Goal: Information Seeking & Learning: Learn about a topic

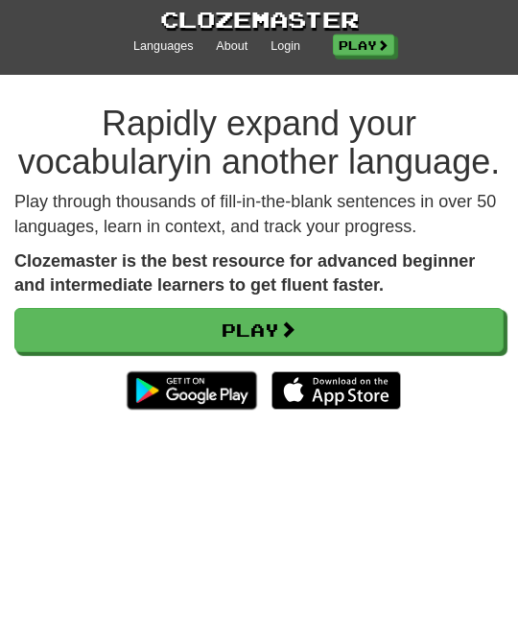
scroll to position [32, 0]
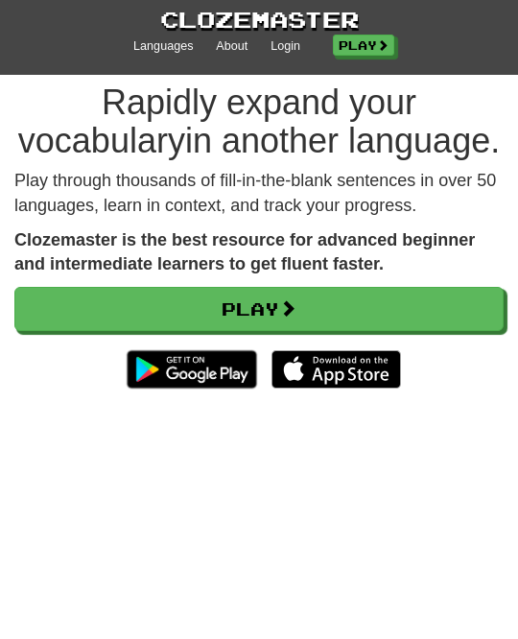
click at [277, 50] on link "Login" at bounding box center [285, 46] width 30 height 17
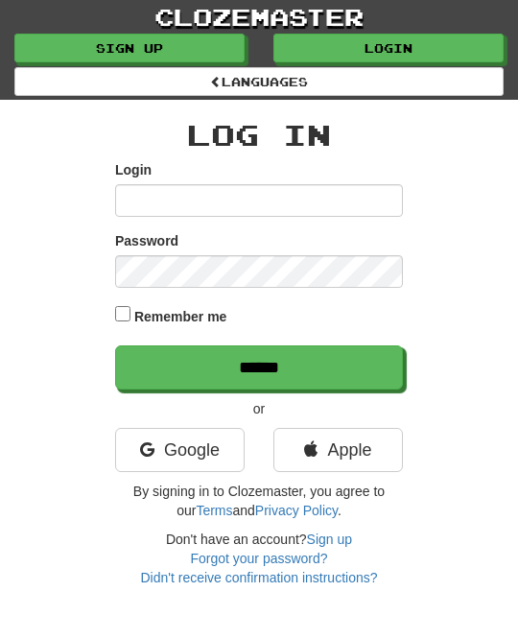
click at [155, 196] on input "Login" at bounding box center [259, 200] width 288 height 33
type input "********"
click at [383, 372] on input "******" at bounding box center [259, 367] width 288 height 44
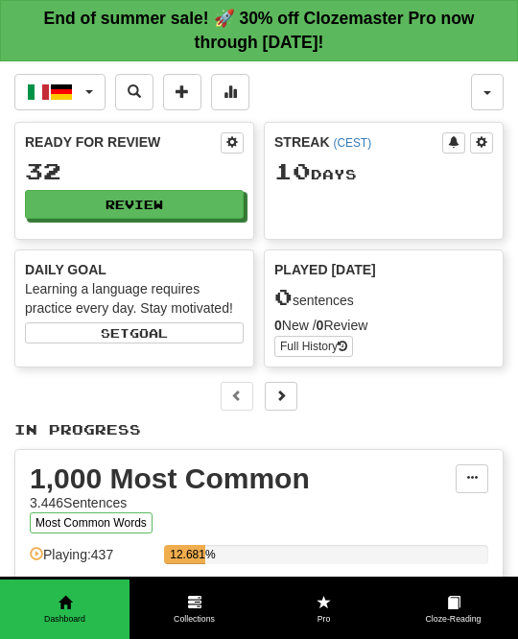
click at [228, 193] on button "Review" at bounding box center [134, 204] width 219 height 29
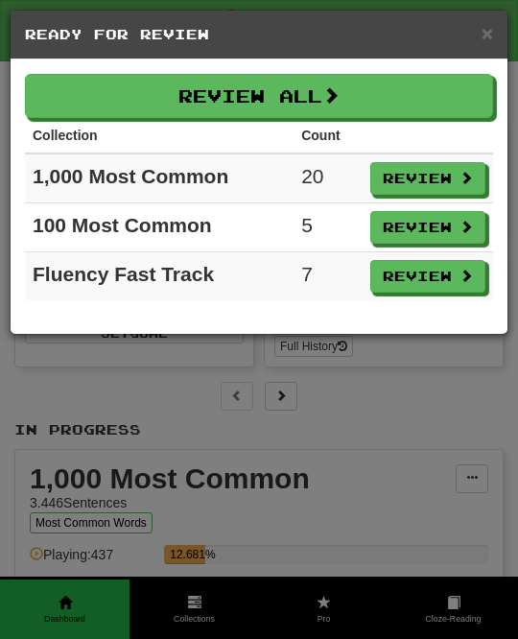
click at [459, 91] on button "Review All" at bounding box center [259, 96] width 468 height 44
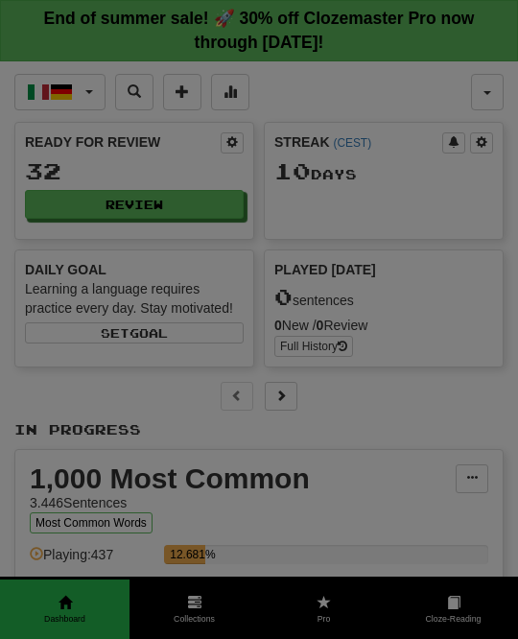
select select "**"
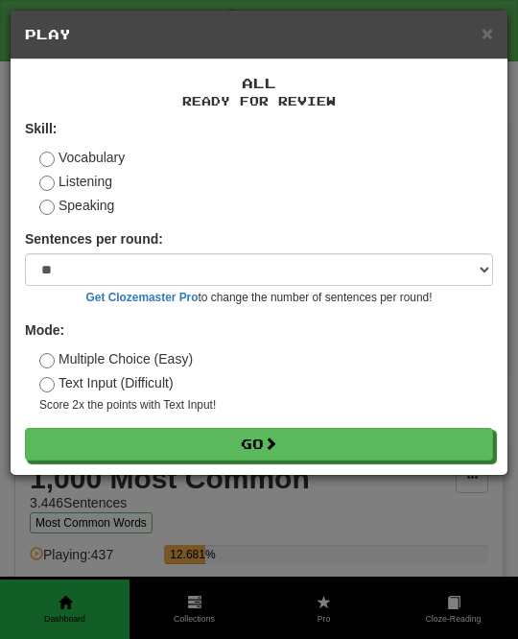
click at [326, 438] on button "Go" at bounding box center [259, 444] width 468 height 33
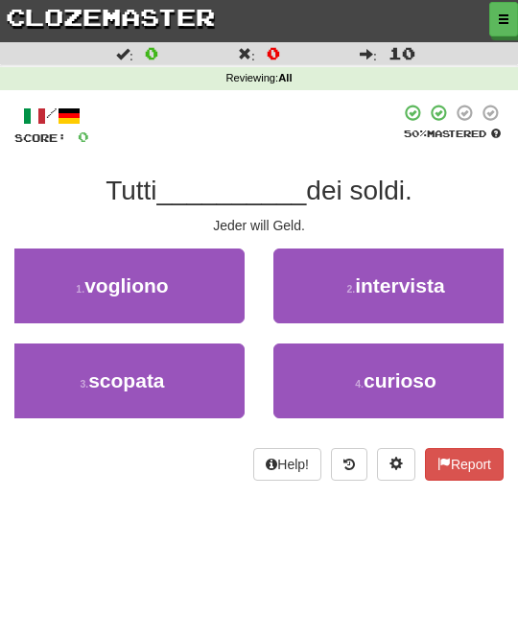
click at [214, 286] on button "1 . vogliono" at bounding box center [122, 285] width 244 height 75
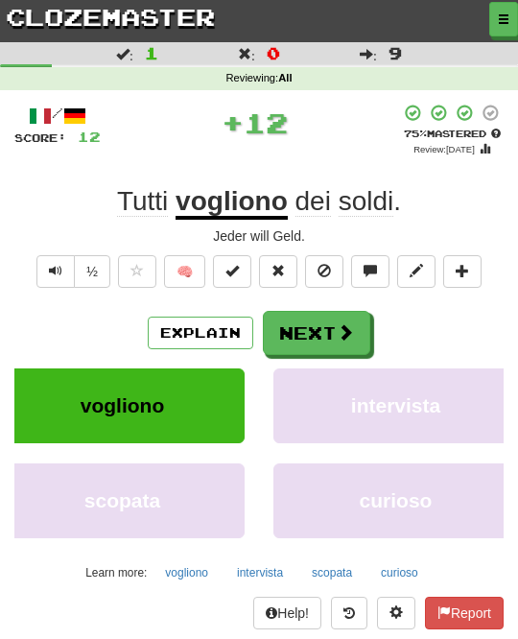
click at [359, 331] on button "Next" at bounding box center [316, 333] width 107 height 44
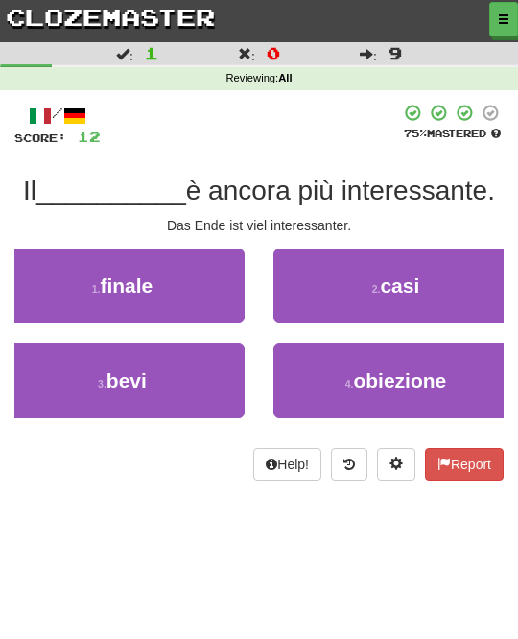
click at [197, 278] on button "1 . finale" at bounding box center [122, 285] width 244 height 75
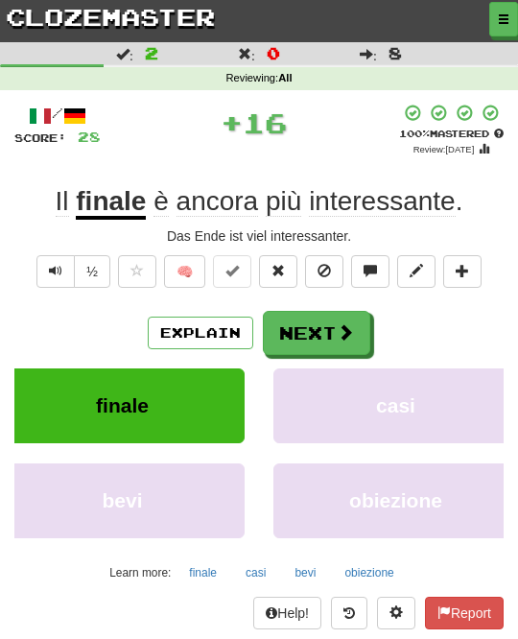
click at [359, 331] on button "Next" at bounding box center [316, 333] width 107 height 44
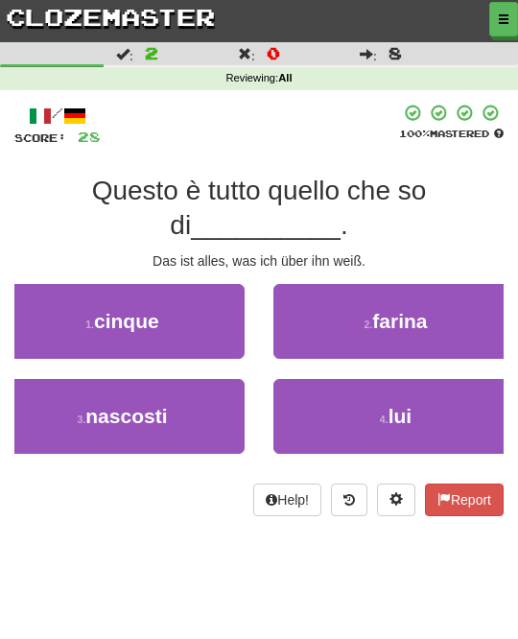
click at [428, 406] on button "4 . lui" at bounding box center [395, 416] width 244 height 75
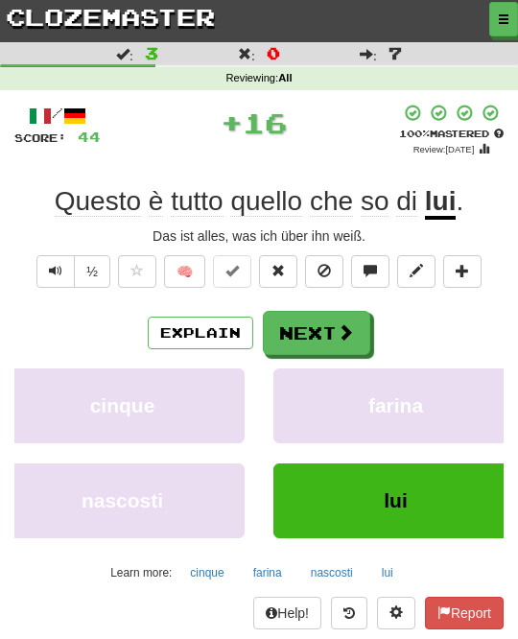
click at [355, 321] on button "Next" at bounding box center [316, 333] width 107 height 44
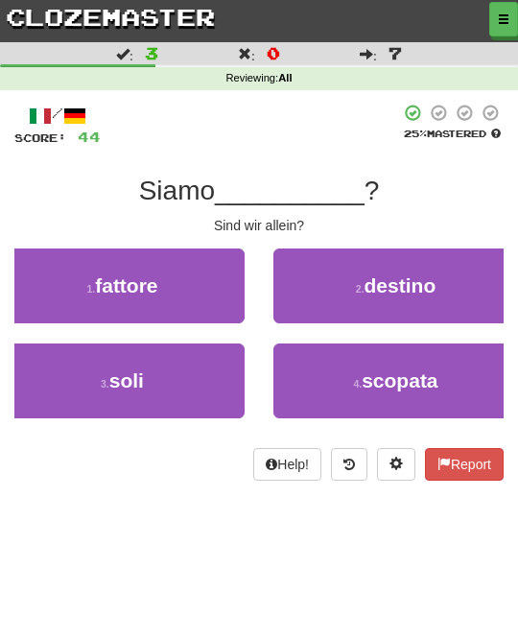
click at [207, 360] on button "3 . soli" at bounding box center [122, 380] width 244 height 75
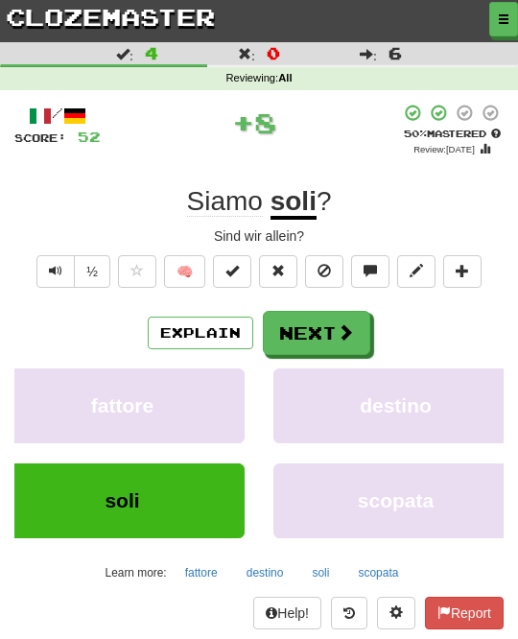
click at [351, 326] on span at bounding box center [345, 331] width 17 height 17
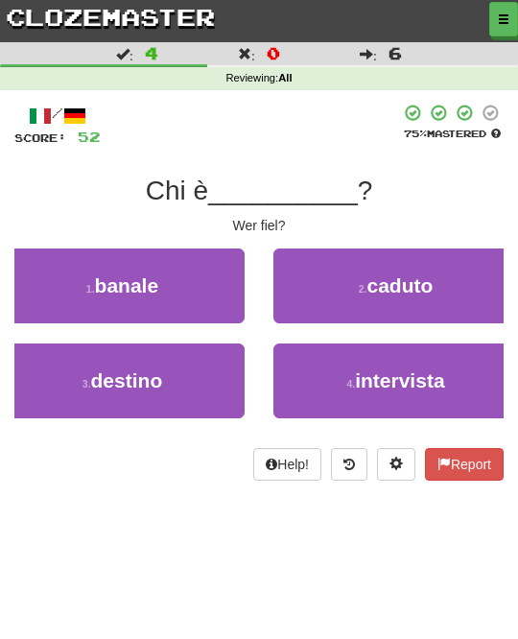
click at [447, 291] on button "2 . caduto" at bounding box center [395, 285] width 244 height 75
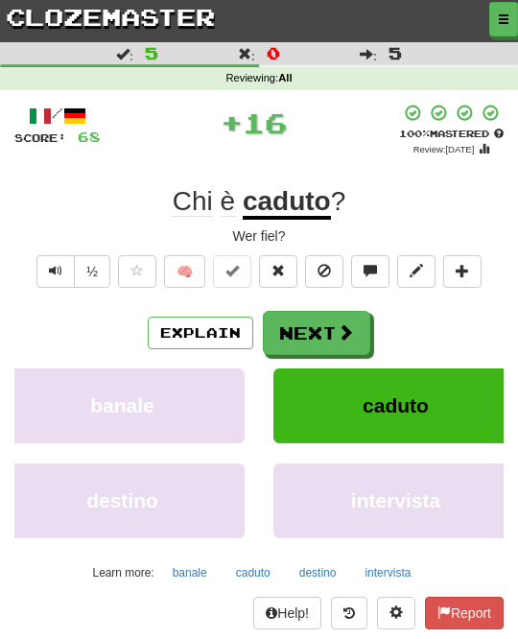
click at [353, 330] on span at bounding box center [345, 331] width 17 height 17
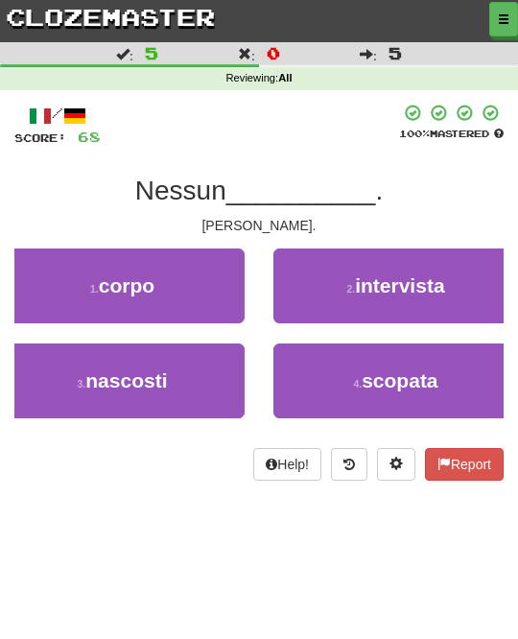
click at [222, 289] on button "1 . corpo" at bounding box center [122, 285] width 244 height 75
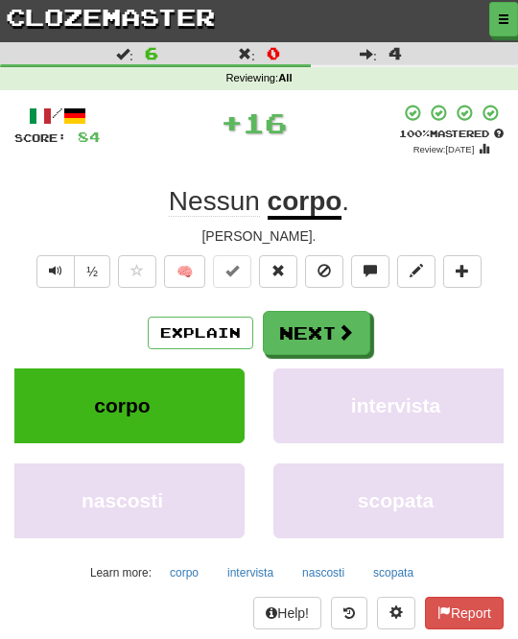
click at [354, 337] on button "Next" at bounding box center [316, 333] width 107 height 44
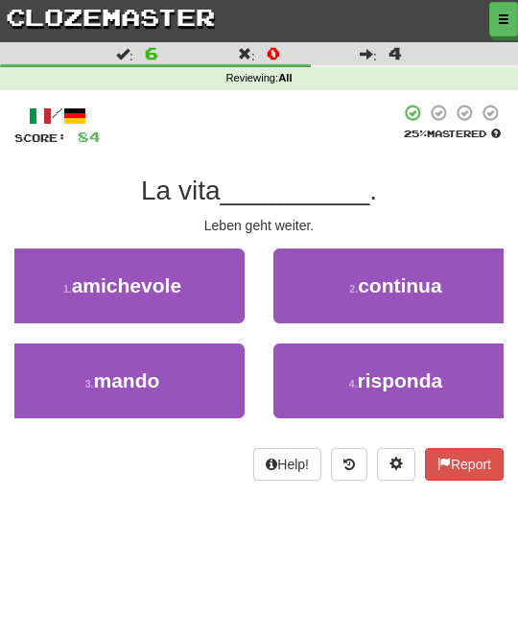
click at [446, 284] on button "2 . continua" at bounding box center [395, 285] width 244 height 75
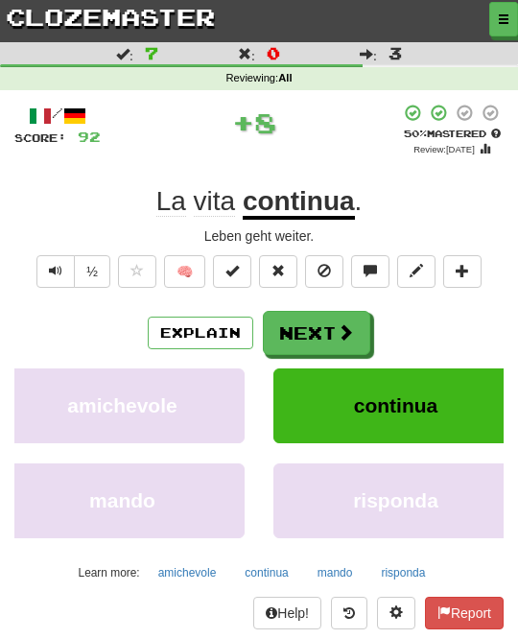
click at [349, 329] on span at bounding box center [345, 331] width 17 height 17
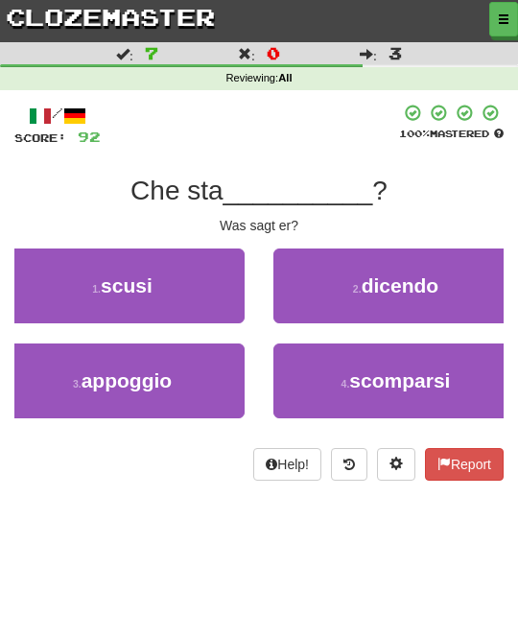
click at [430, 295] on span "dicendo" at bounding box center [400, 285] width 78 height 22
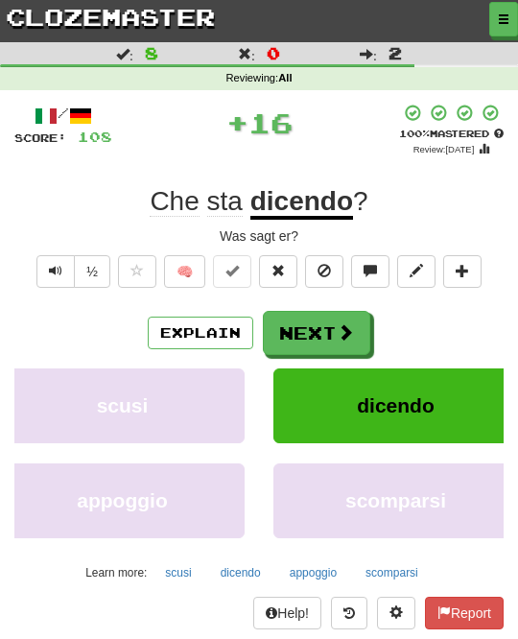
click at [344, 334] on span at bounding box center [345, 331] width 17 height 17
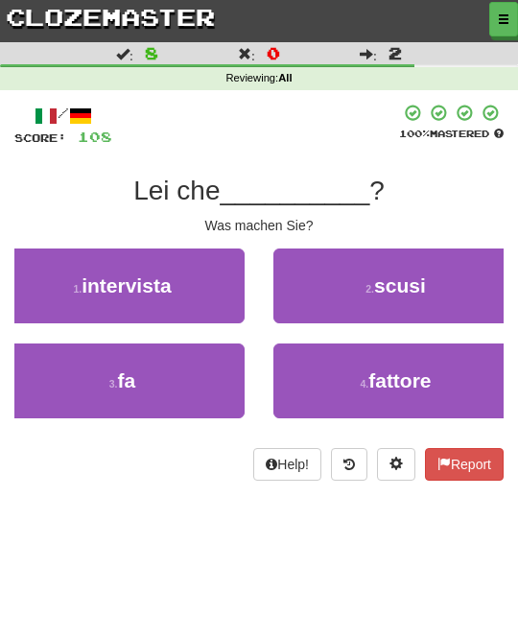
click at [216, 385] on button "3 . fa" at bounding box center [122, 380] width 244 height 75
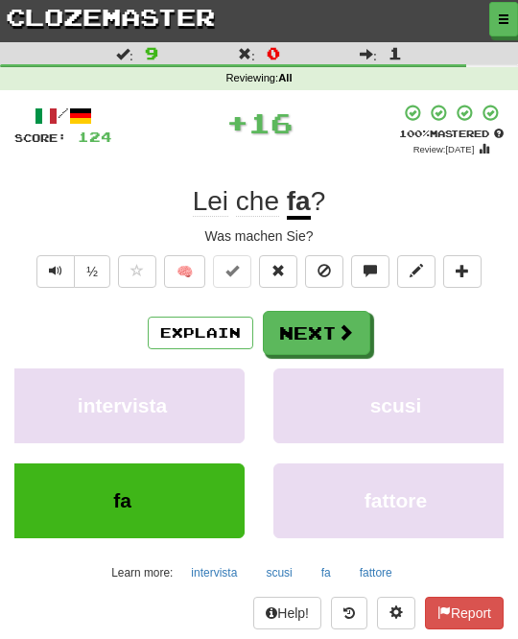
click at [362, 338] on button "Next" at bounding box center [316, 333] width 107 height 44
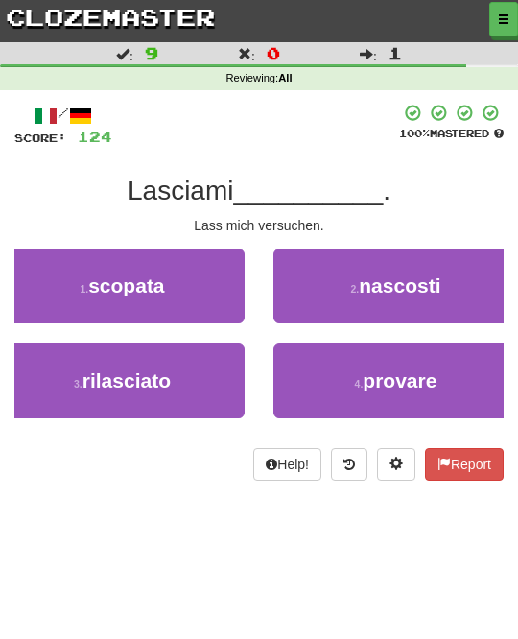
click at [391, 369] on span "provare" at bounding box center [399, 380] width 74 height 22
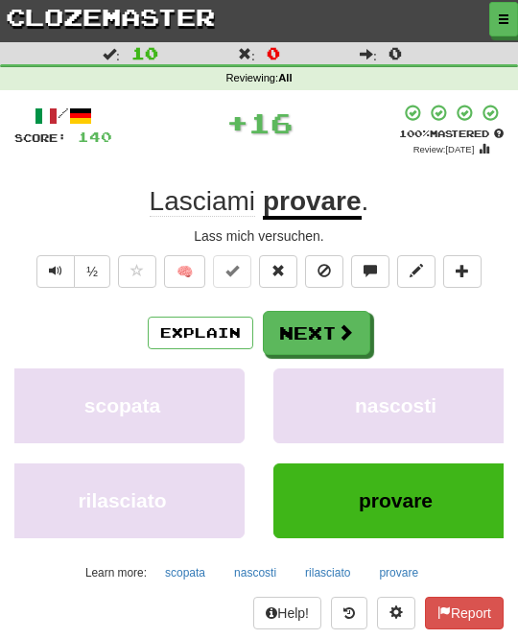
click at [352, 335] on span at bounding box center [345, 331] width 17 height 17
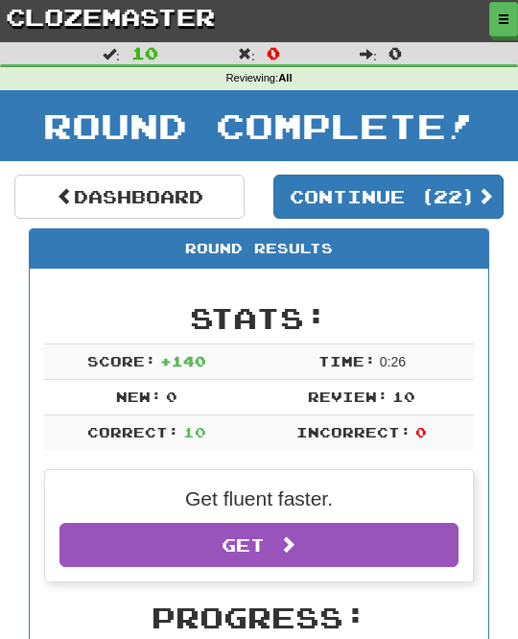
click at [466, 188] on button "Continue ( 22 )" at bounding box center [388, 196] width 230 height 44
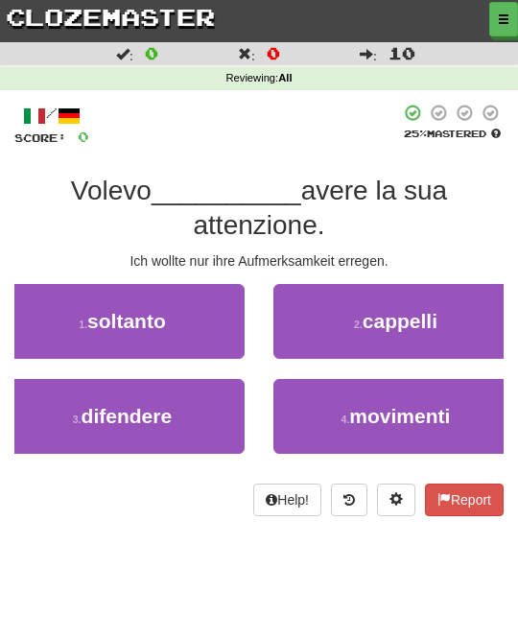
click at [209, 337] on button "1 . soltanto" at bounding box center [122, 321] width 244 height 75
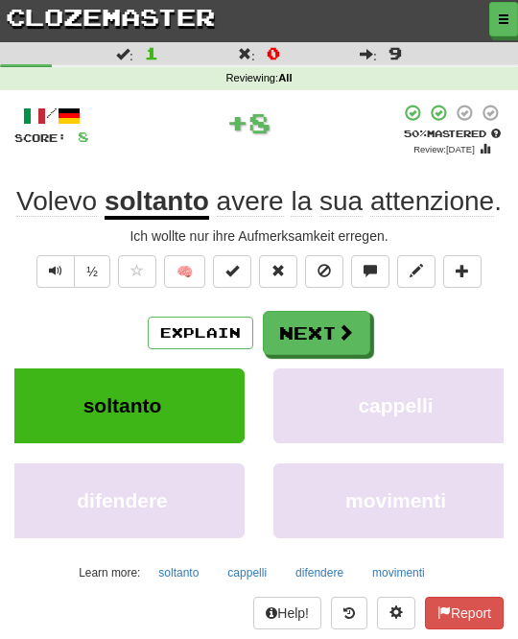
click at [332, 330] on button "Next" at bounding box center [316, 333] width 107 height 44
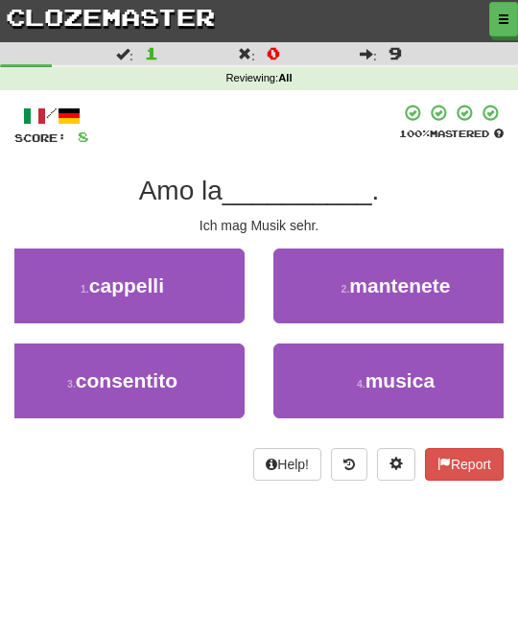
click at [434, 373] on span "musica" at bounding box center [399, 380] width 69 height 22
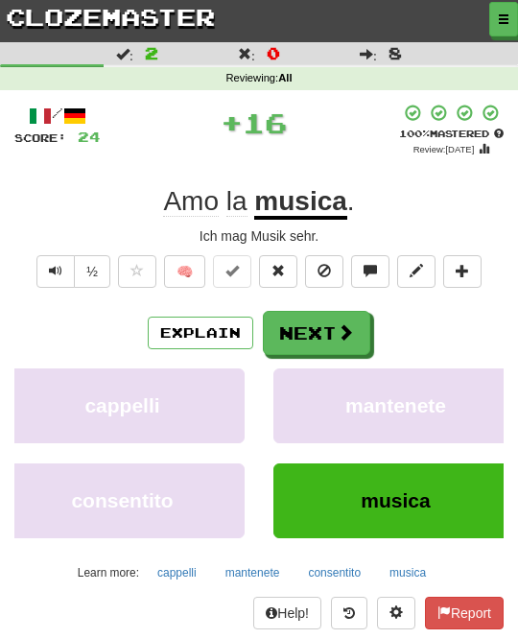
click at [348, 330] on span at bounding box center [345, 331] width 17 height 17
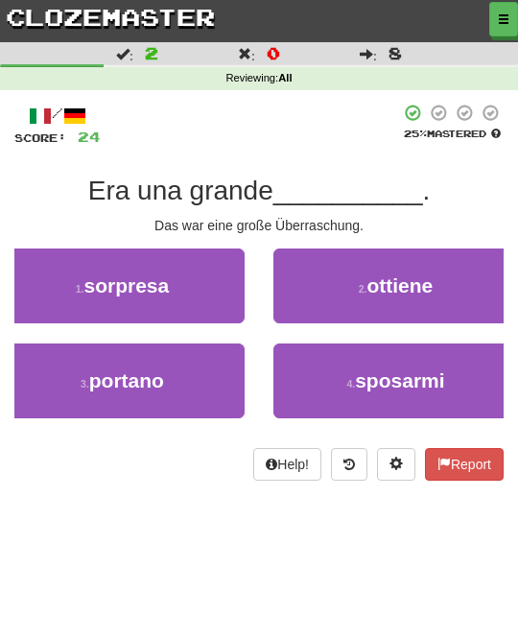
click at [216, 280] on button "1 . sorpresa" at bounding box center [122, 285] width 244 height 75
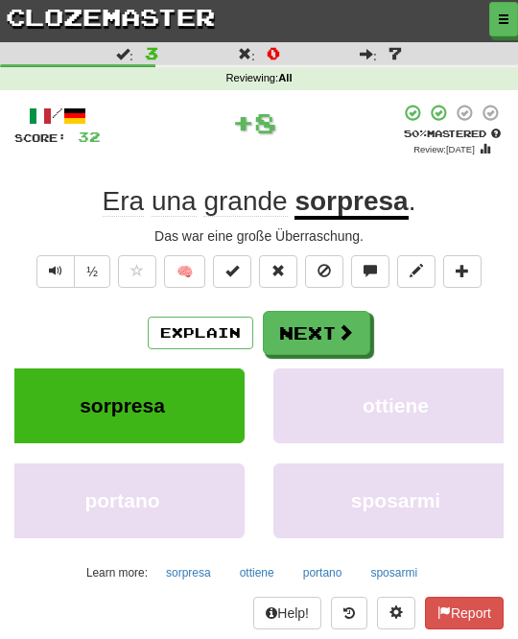
click at [357, 327] on button "Next" at bounding box center [316, 333] width 107 height 44
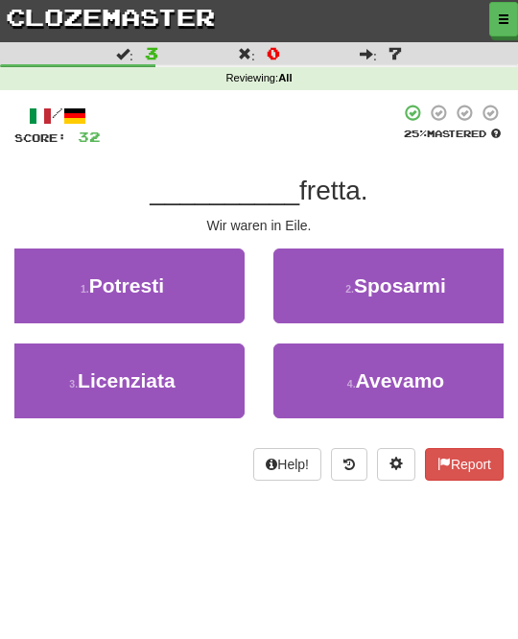
click at [388, 362] on button "4 . Avevamo" at bounding box center [395, 380] width 244 height 75
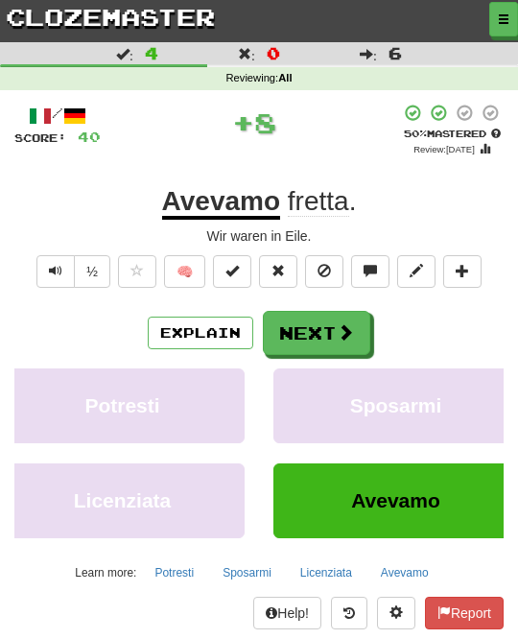
click at [345, 324] on span at bounding box center [345, 331] width 17 height 17
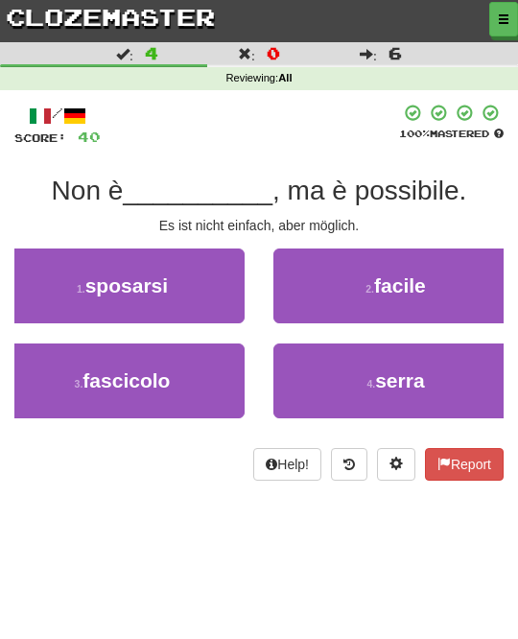
click at [423, 284] on span "facile" at bounding box center [400, 285] width 52 height 22
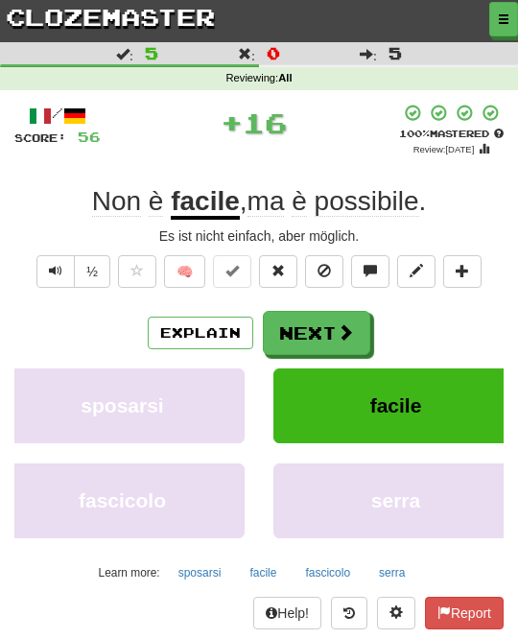
click at [341, 329] on span at bounding box center [345, 331] width 17 height 17
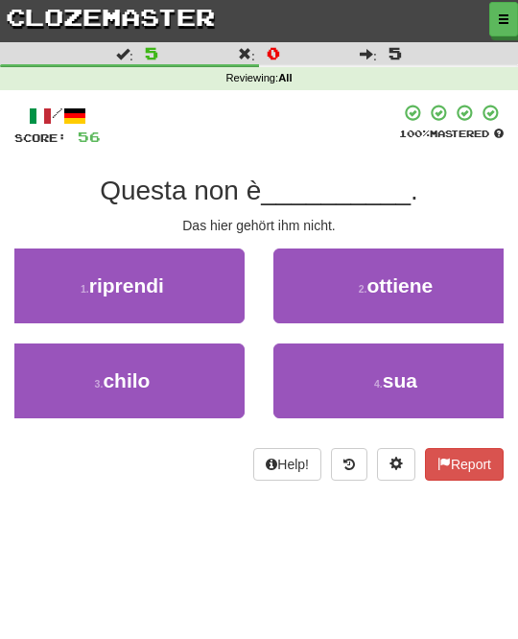
click at [383, 372] on span "sua" at bounding box center [400, 380] width 35 height 22
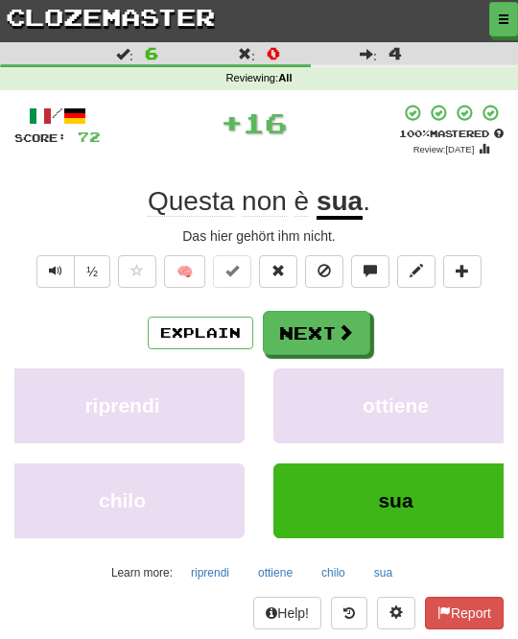
click at [346, 337] on span at bounding box center [345, 331] width 17 height 17
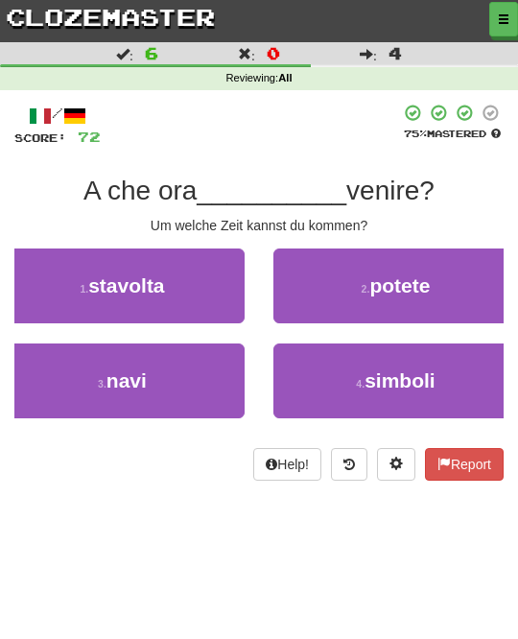
click at [435, 287] on button "2 . potete" at bounding box center [395, 285] width 244 height 75
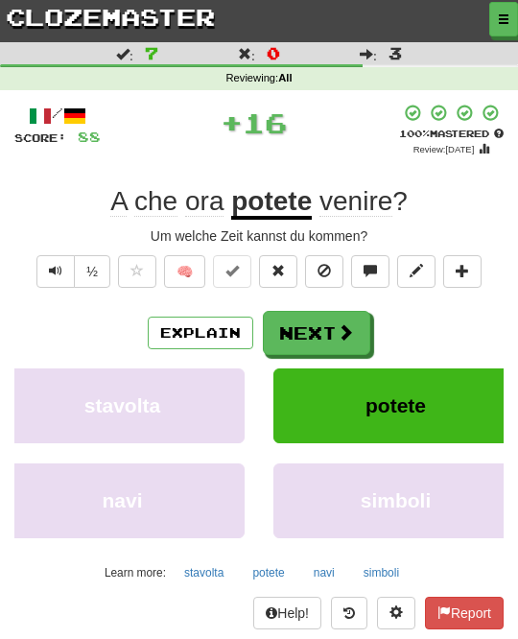
click at [351, 323] on span at bounding box center [345, 331] width 17 height 17
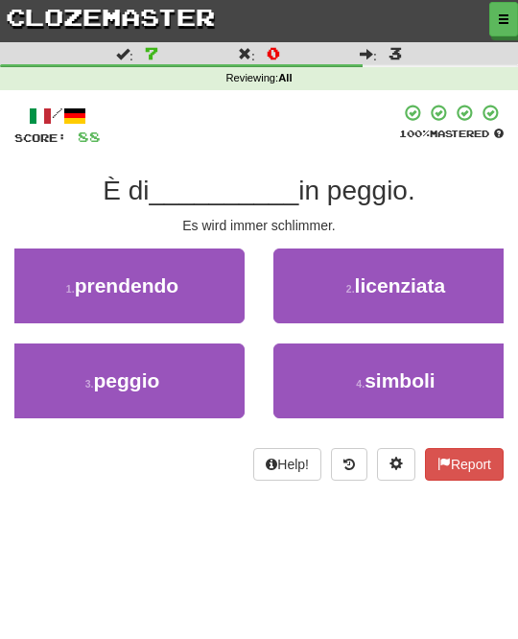
click at [226, 362] on button "3 . peggio" at bounding box center [122, 380] width 244 height 75
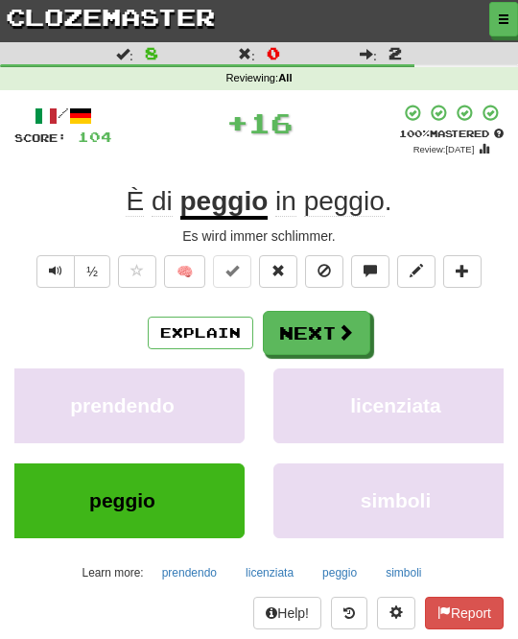
click at [360, 312] on button "Next" at bounding box center [316, 333] width 107 height 44
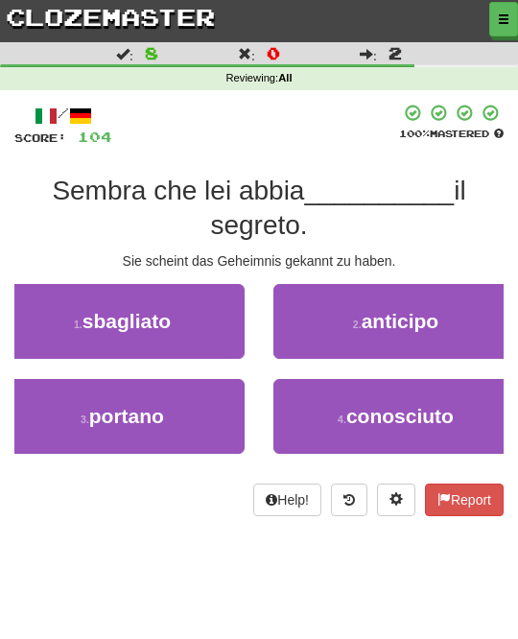
click at [379, 405] on span "conosciuto" at bounding box center [399, 416] width 107 height 22
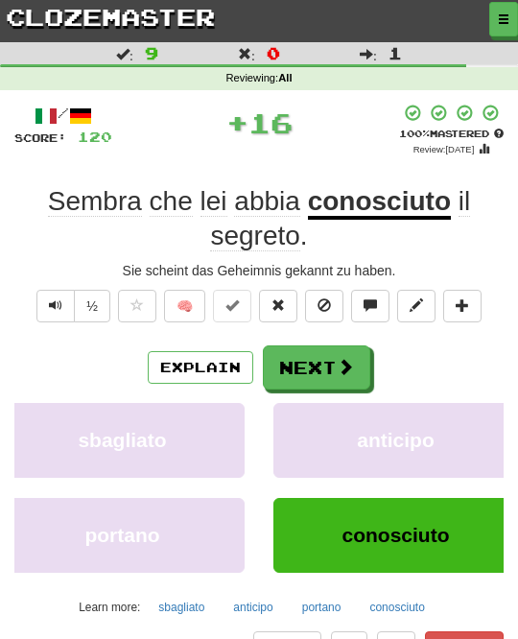
click at [350, 362] on span at bounding box center [345, 366] width 17 height 17
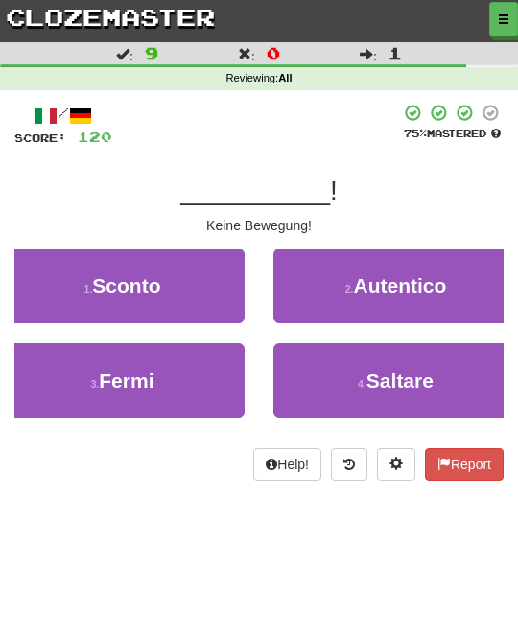
click at [207, 370] on button "3 . Fermi" at bounding box center [122, 380] width 244 height 75
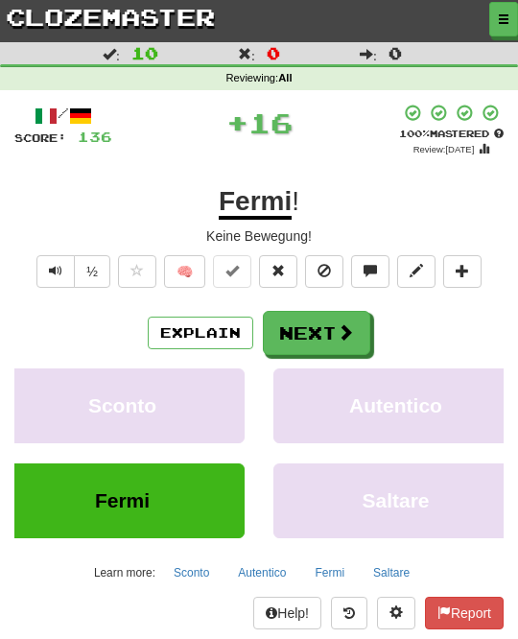
click at [346, 327] on span at bounding box center [345, 331] width 17 height 17
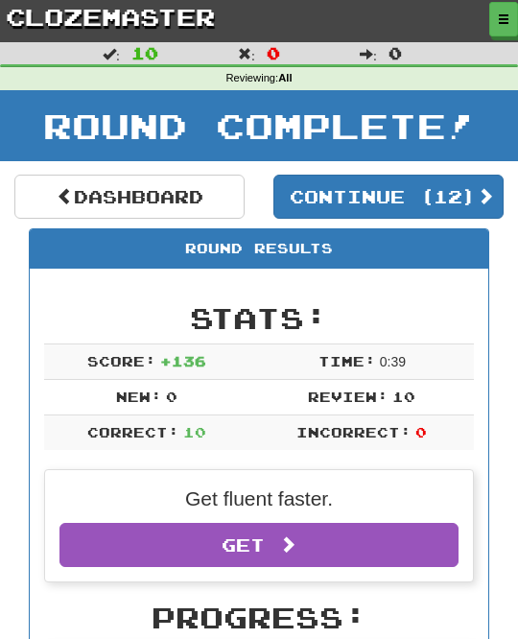
click at [460, 190] on button "Continue ( 12 )" at bounding box center [388, 196] width 230 height 44
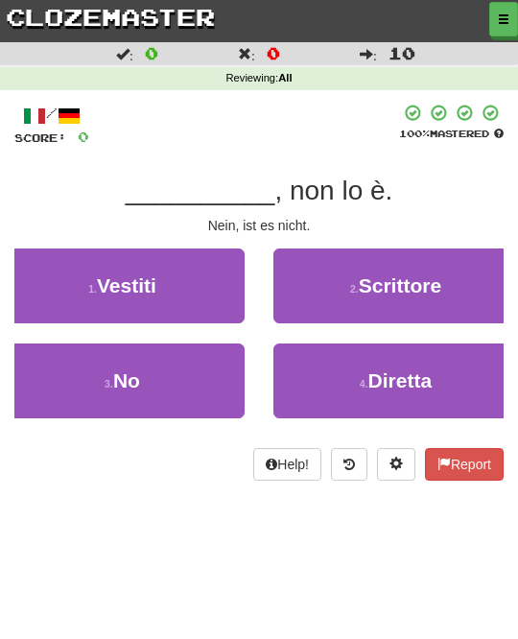
click at [204, 378] on button "3 . No" at bounding box center [122, 380] width 244 height 75
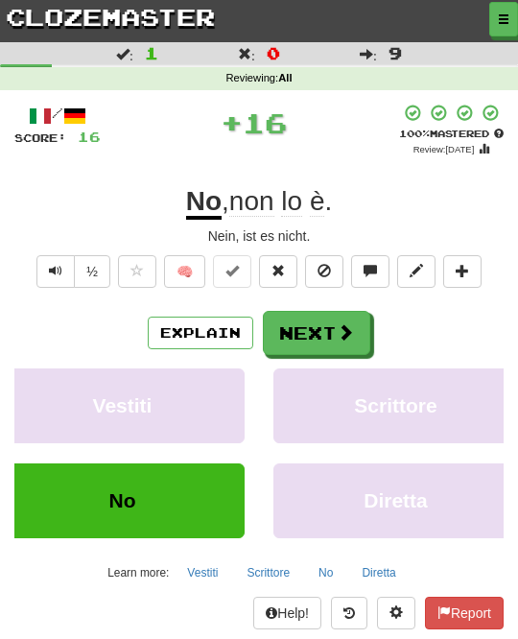
click at [333, 322] on button "Next" at bounding box center [316, 333] width 107 height 44
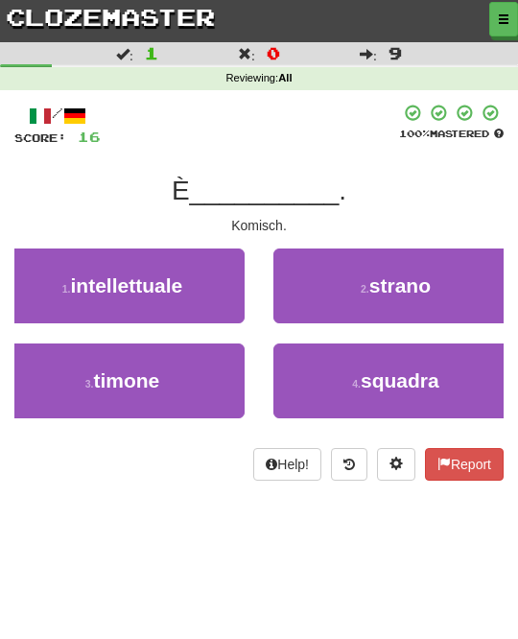
click at [427, 285] on span "strano" at bounding box center [399, 285] width 61 height 22
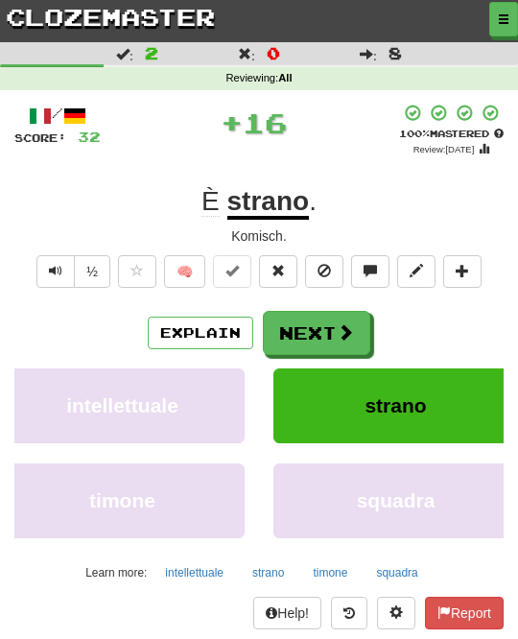
click at [343, 325] on span at bounding box center [345, 331] width 17 height 17
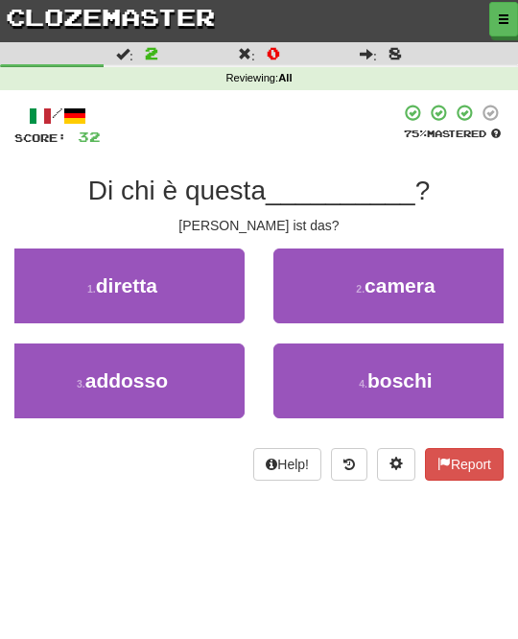
click at [431, 285] on span "camera" at bounding box center [399, 285] width 71 height 22
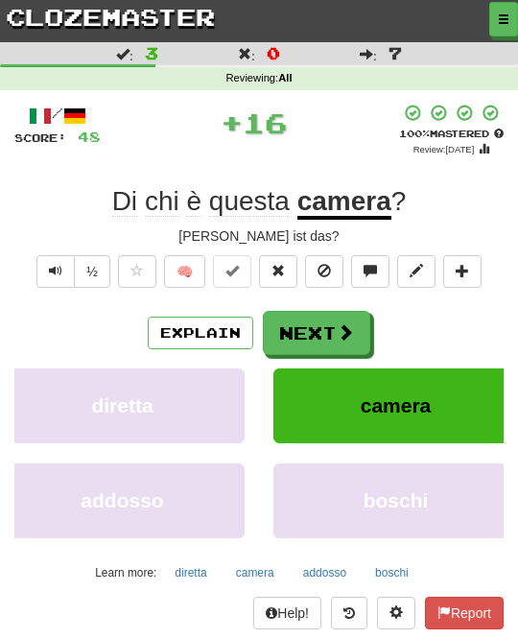
click at [347, 323] on span at bounding box center [345, 331] width 17 height 17
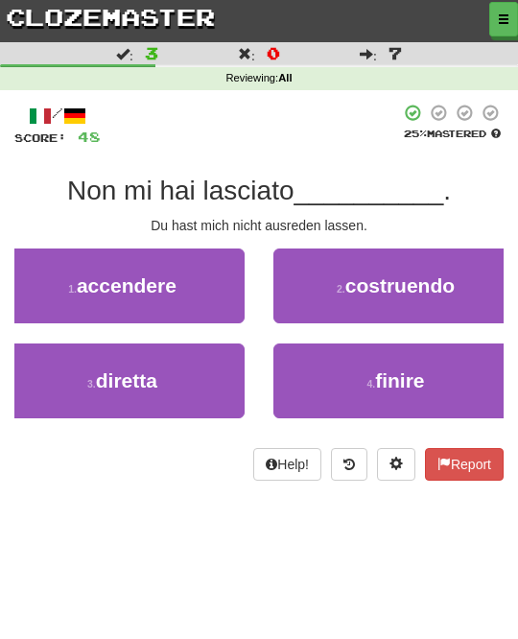
click at [373, 367] on button "4 . finire" at bounding box center [395, 380] width 244 height 75
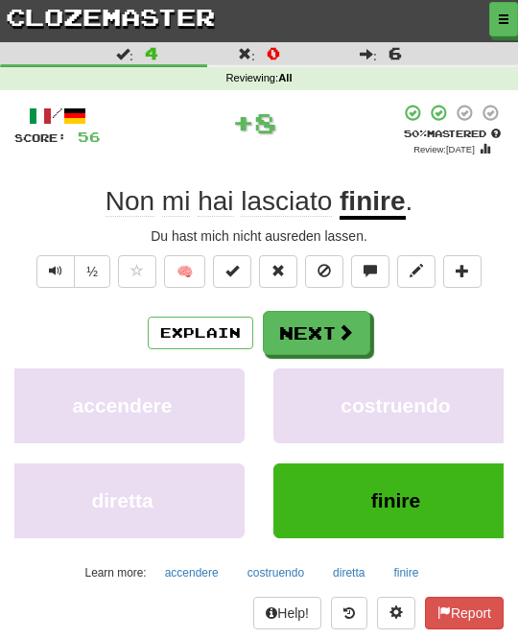
click at [345, 325] on span at bounding box center [345, 331] width 17 height 17
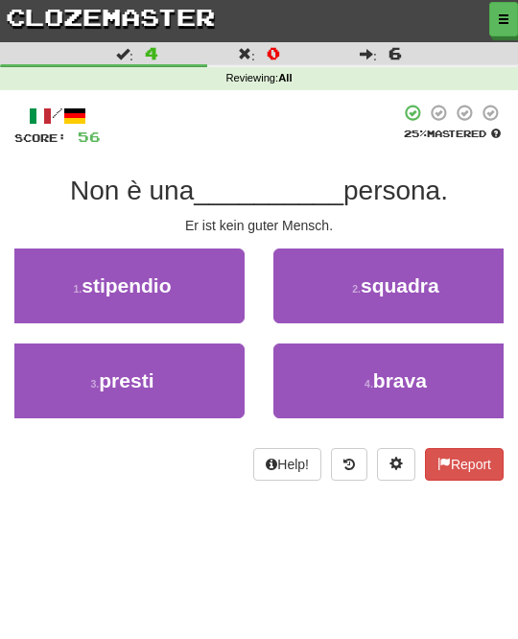
click at [370, 378] on small "4 ." at bounding box center [368, 384] width 9 height 12
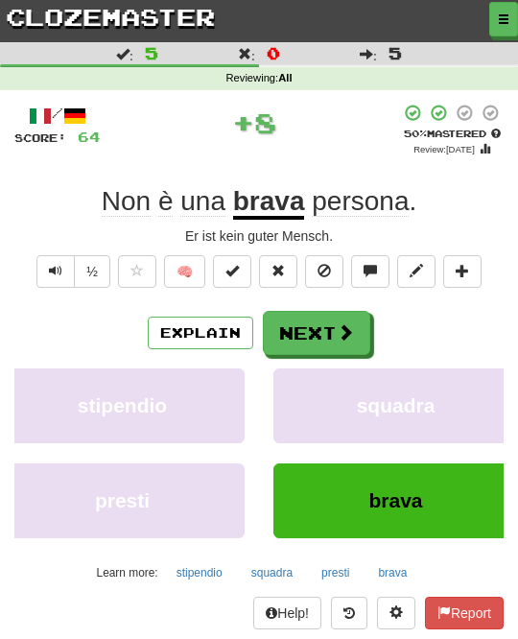
click at [348, 335] on span at bounding box center [345, 331] width 17 height 17
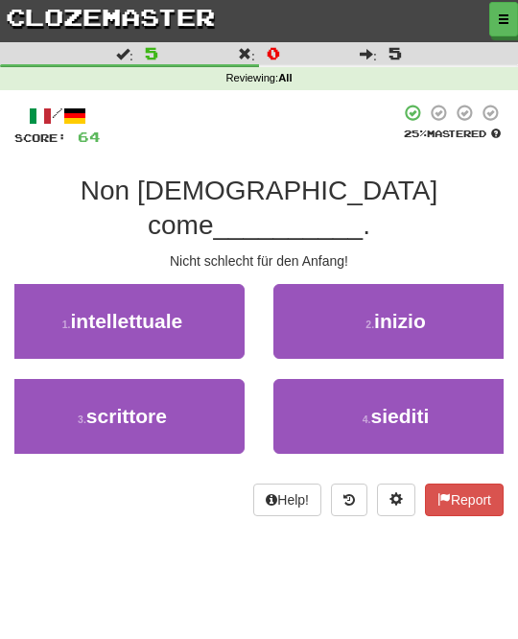
click at [439, 287] on button "2 . inizio" at bounding box center [395, 321] width 244 height 75
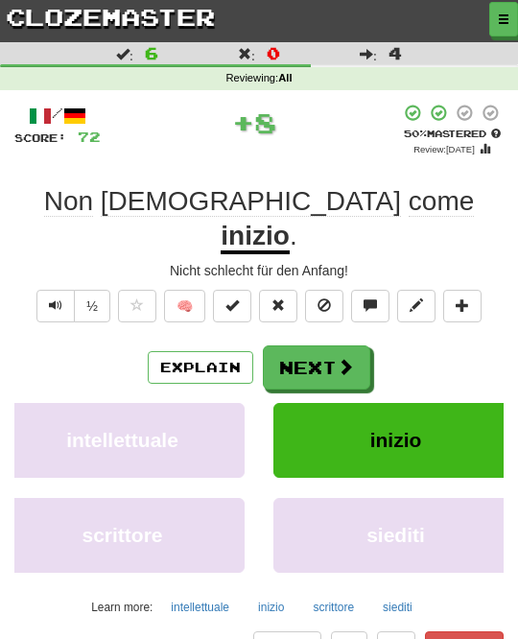
click at [353, 358] on span at bounding box center [345, 366] width 17 height 17
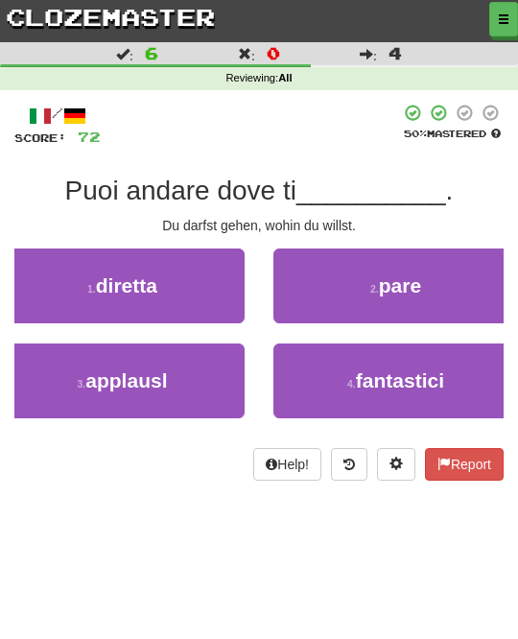
click at [418, 295] on span "pare" at bounding box center [400, 285] width 42 height 22
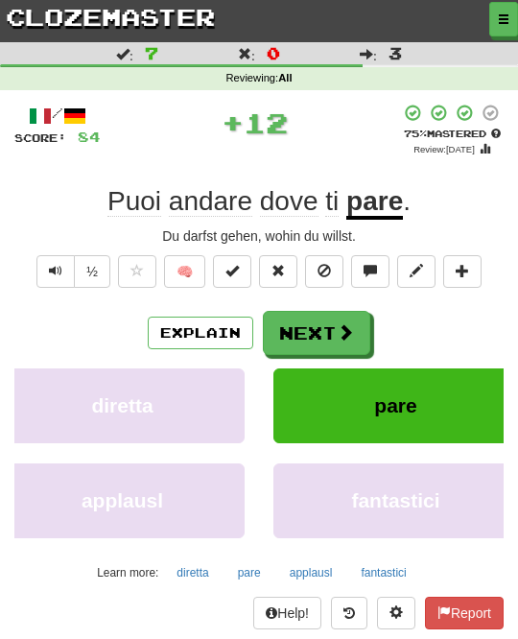
click at [346, 330] on span at bounding box center [345, 331] width 17 height 17
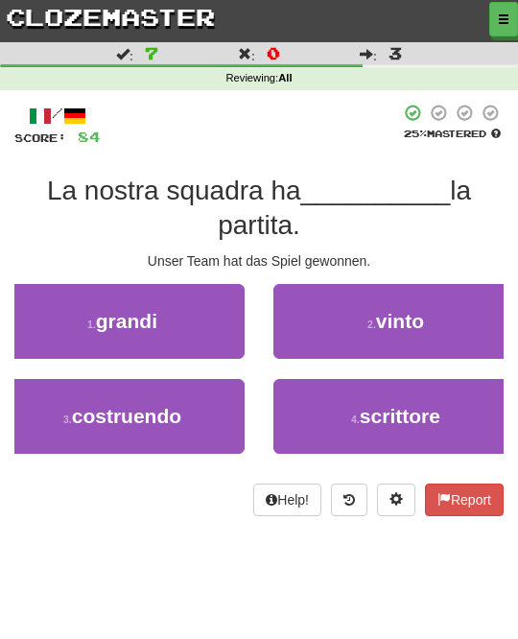
click at [410, 315] on span "vinto" at bounding box center [400, 321] width 48 height 22
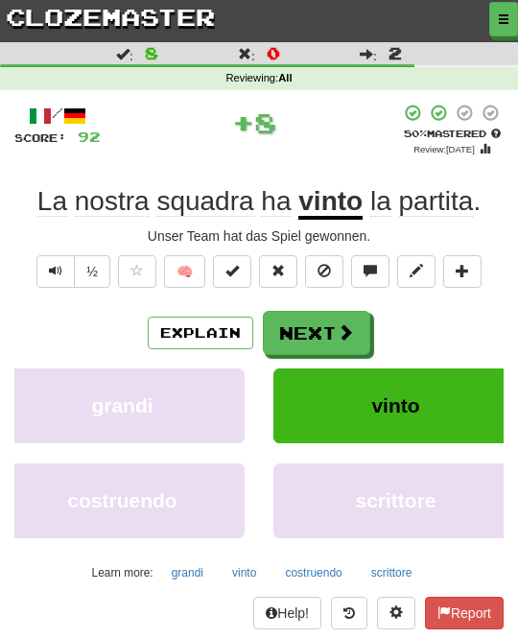
click at [345, 328] on span at bounding box center [345, 331] width 17 height 17
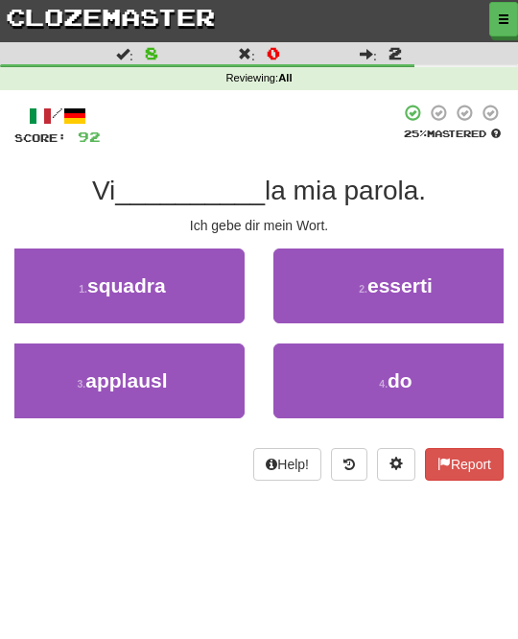
click at [367, 373] on button "4 . do" at bounding box center [395, 380] width 244 height 75
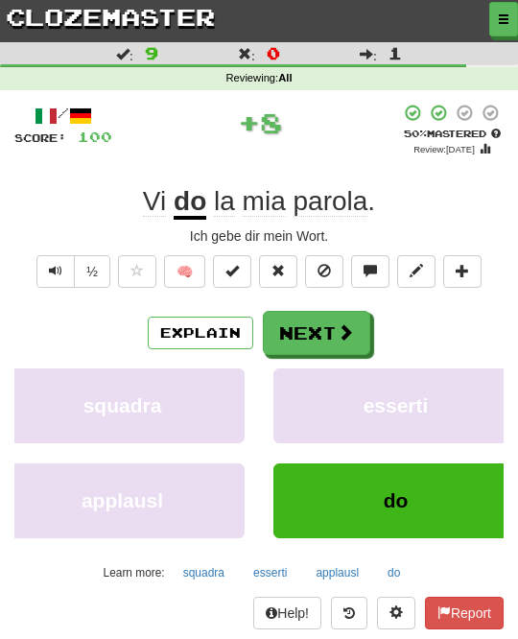
click at [351, 337] on span at bounding box center [345, 331] width 17 height 17
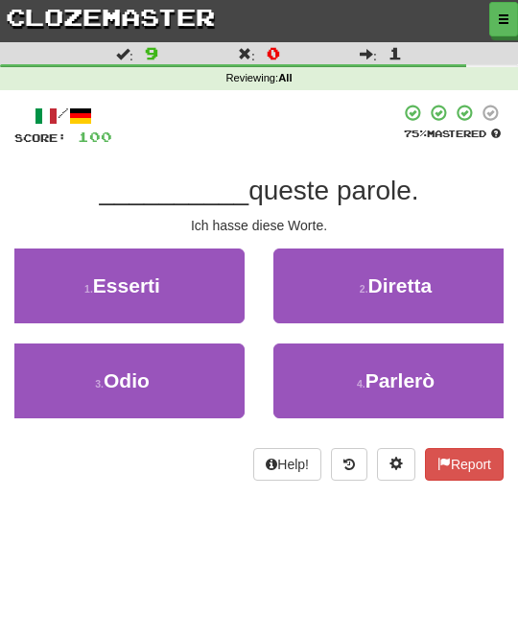
click at [209, 374] on button "3 . Odio" at bounding box center [122, 380] width 244 height 75
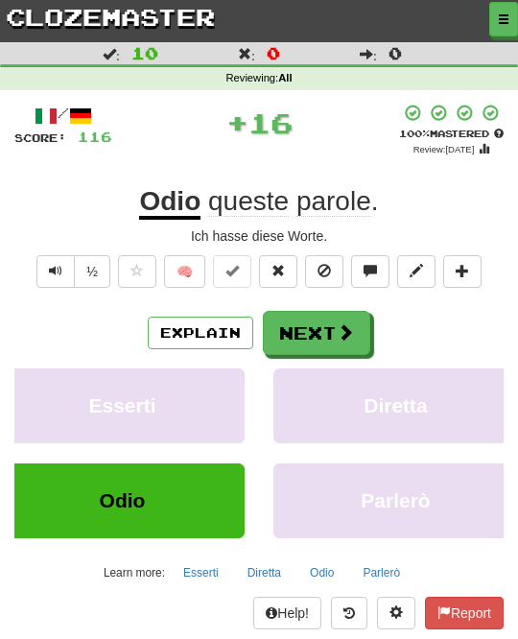
click at [363, 324] on button "Next" at bounding box center [316, 333] width 107 height 44
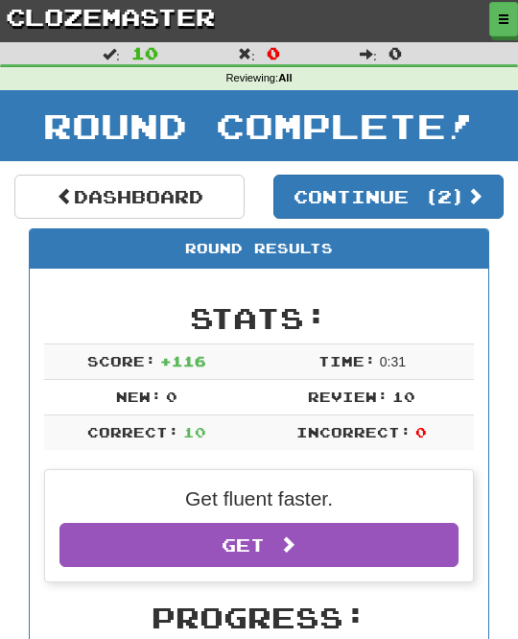
click at [474, 183] on button "Continue ( 2 )" at bounding box center [388, 196] width 230 height 44
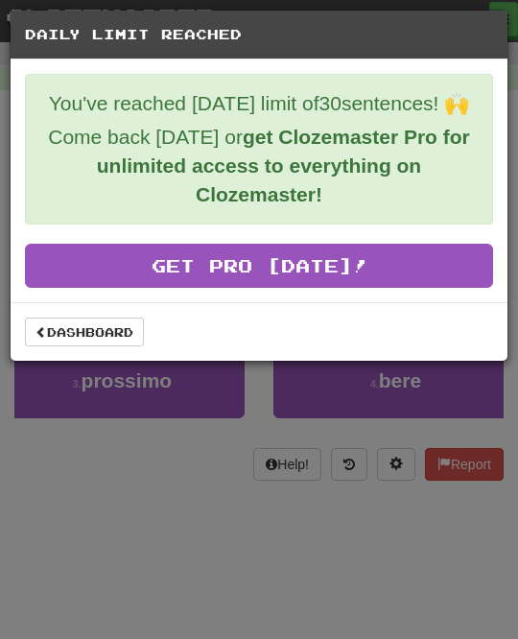
click at [112, 333] on link "Dashboard" at bounding box center [84, 331] width 119 height 29
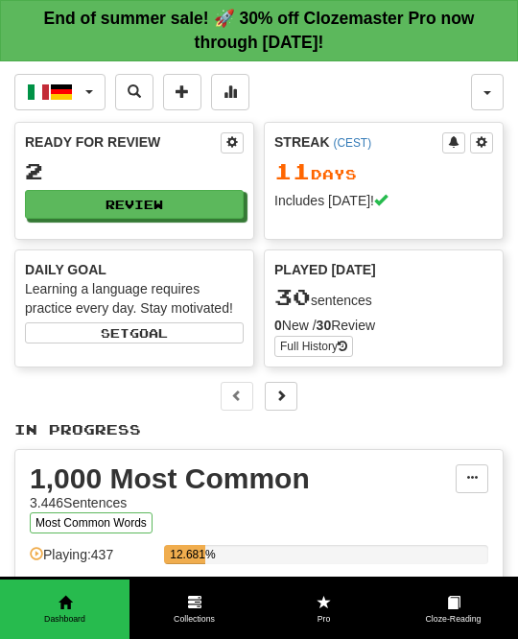
click at [85, 94] on button "Italiano / Deutsch" at bounding box center [59, 92] width 91 height 36
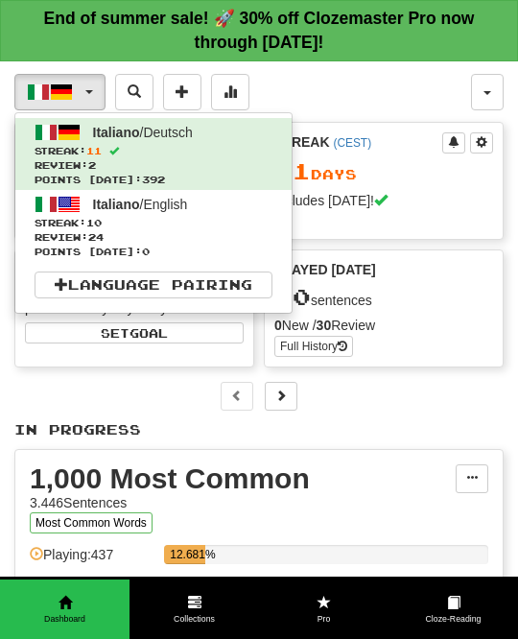
click at [198, 222] on span "Streak: 10" at bounding box center [154, 223] width 238 height 14
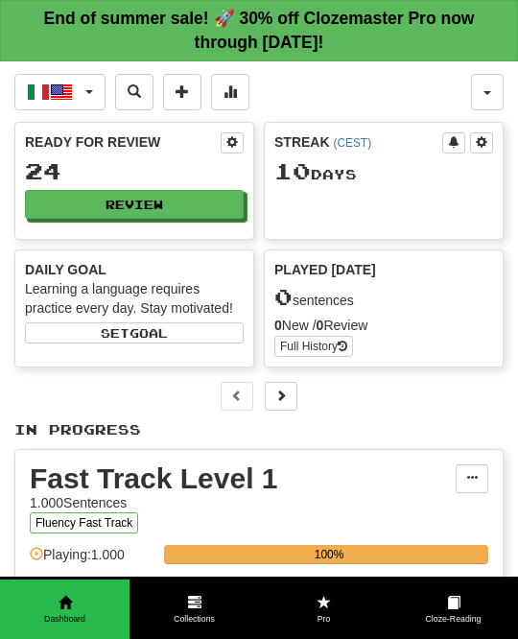
click at [214, 195] on button "Review" at bounding box center [134, 204] width 219 height 29
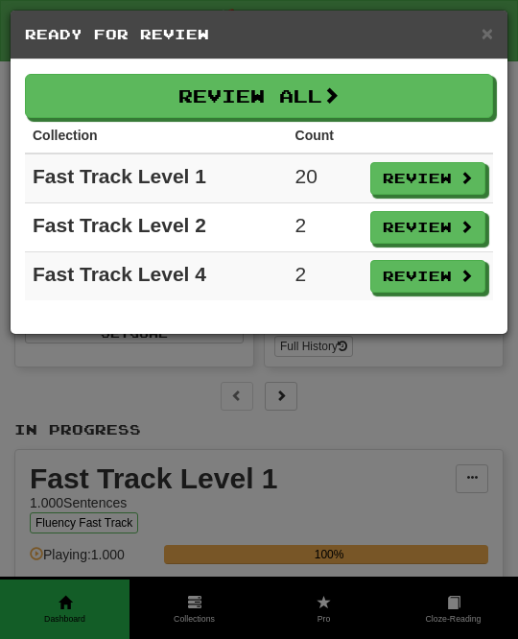
click at [443, 87] on button "Review All" at bounding box center [259, 96] width 468 height 44
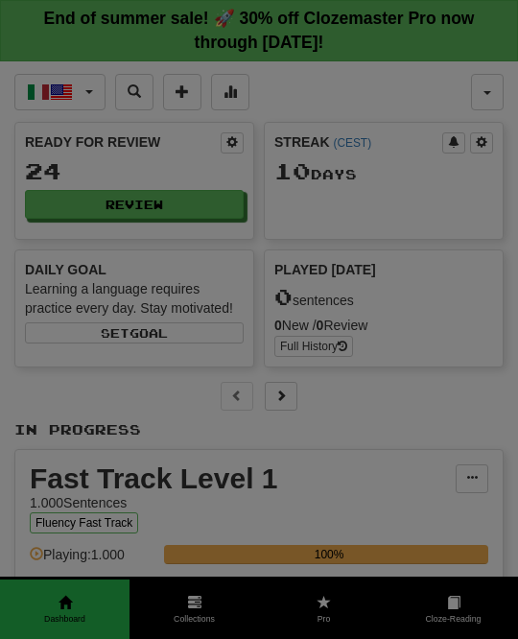
select select "**"
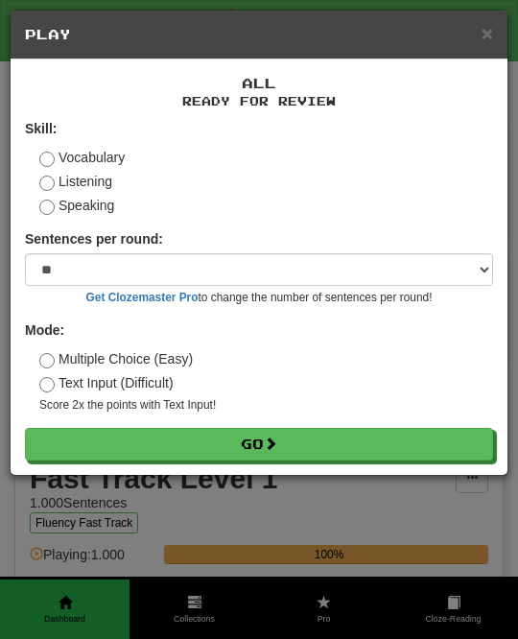
click at [359, 436] on button "Go" at bounding box center [259, 444] width 468 height 33
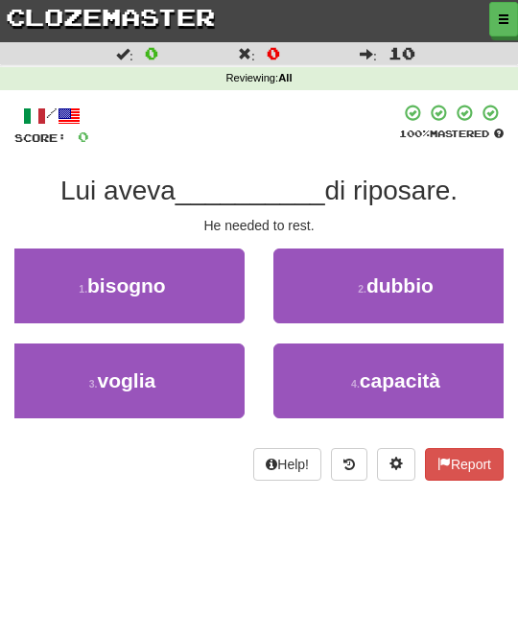
click at [197, 257] on button "1 . bisogno" at bounding box center [122, 285] width 244 height 75
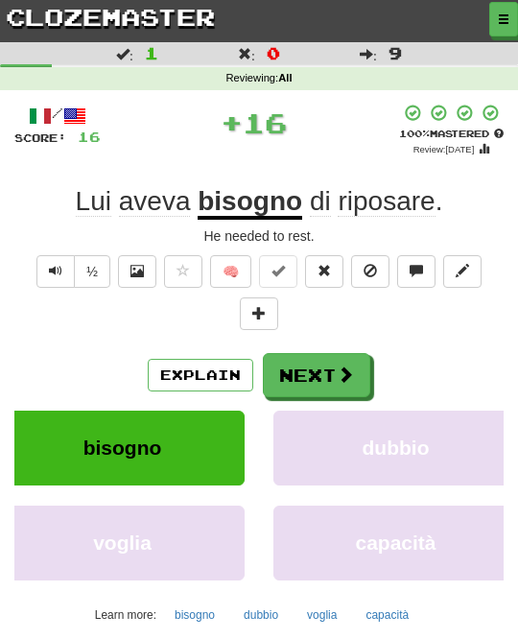
click at [321, 353] on button "Next" at bounding box center [316, 375] width 107 height 44
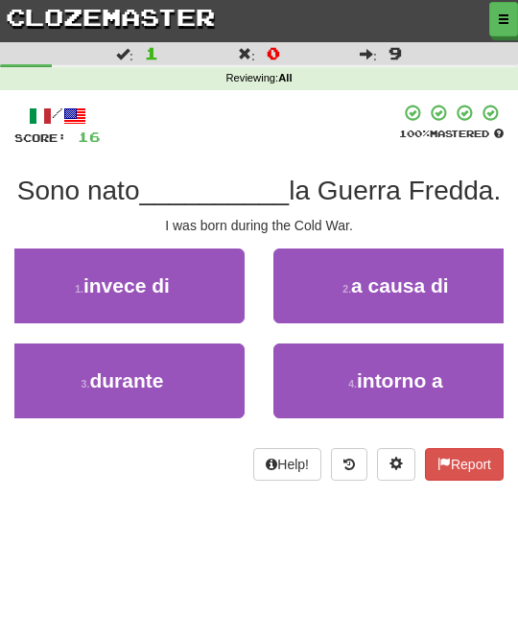
click at [191, 289] on button "1 . invece di" at bounding box center [122, 285] width 244 height 75
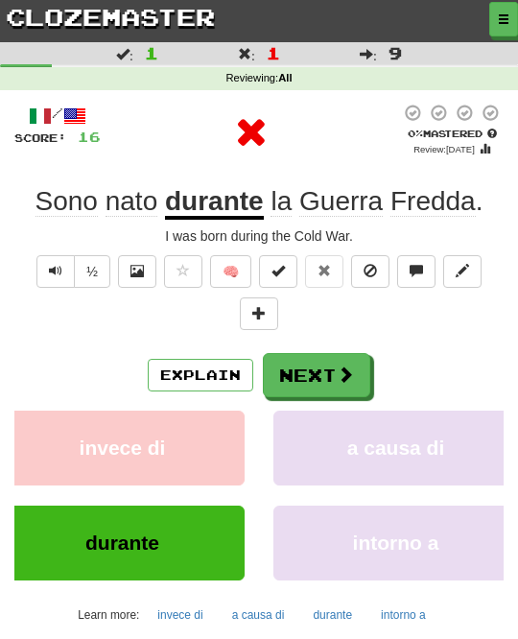
click at [338, 365] on span at bounding box center [345, 373] width 17 height 17
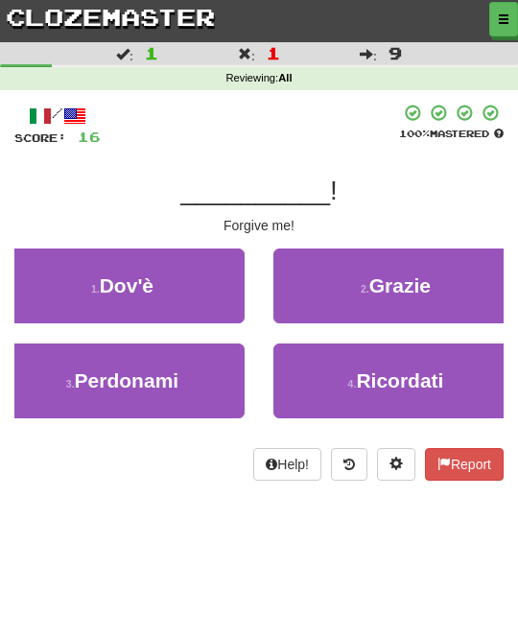
click at [208, 364] on button "3 . Perdonami" at bounding box center [122, 380] width 244 height 75
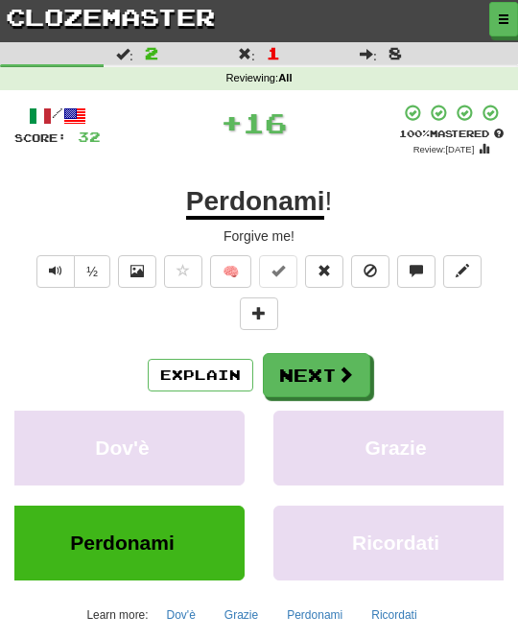
click at [334, 372] on button "Next" at bounding box center [316, 375] width 107 height 44
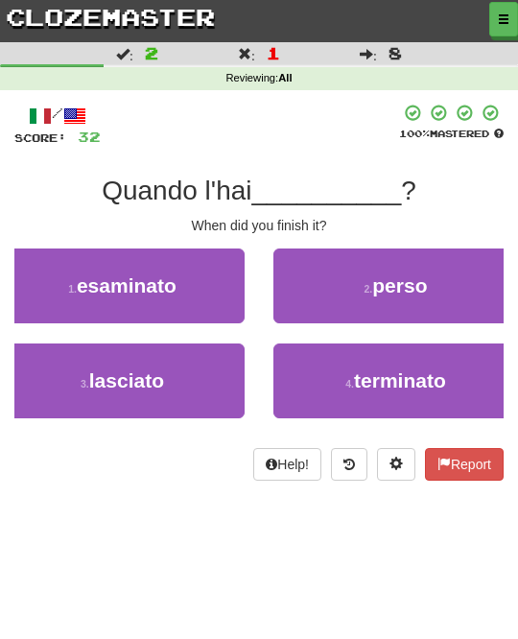
click at [391, 371] on span "terminato" at bounding box center [400, 380] width 92 height 22
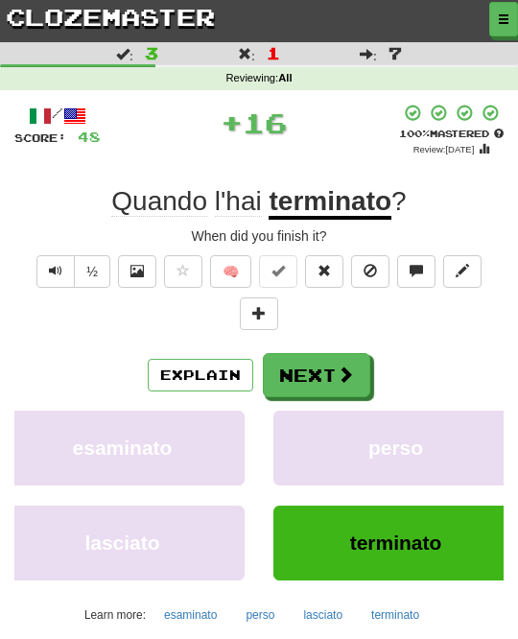
click at [340, 372] on span at bounding box center [345, 373] width 17 height 17
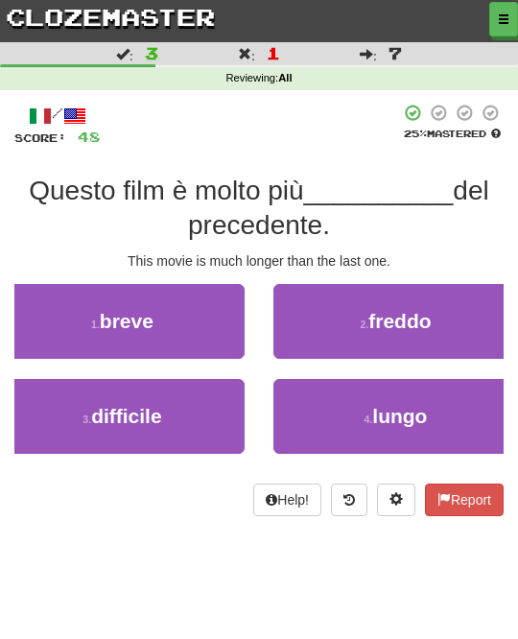
click at [386, 395] on button "4 . lungo" at bounding box center [395, 416] width 244 height 75
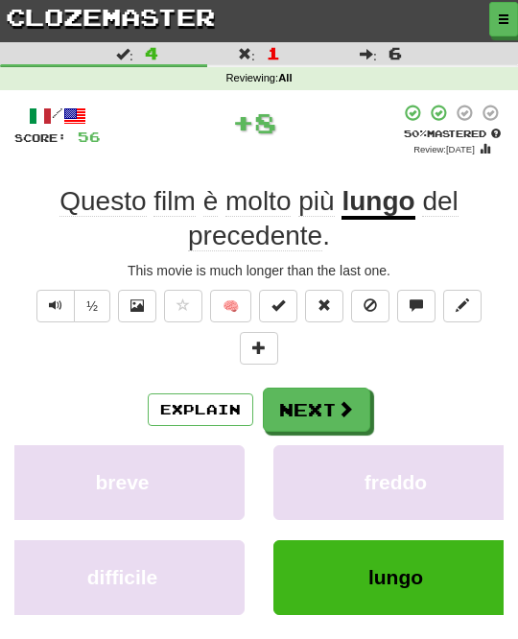
click at [344, 400] on span at bounding box center [345, 408] width 17 height 17
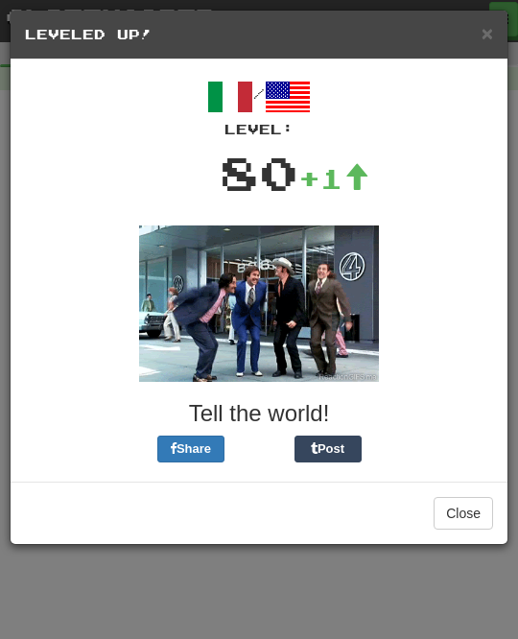
click at [483, 497] on button "Close" at bounding box center [462, 513] width 59 height 33
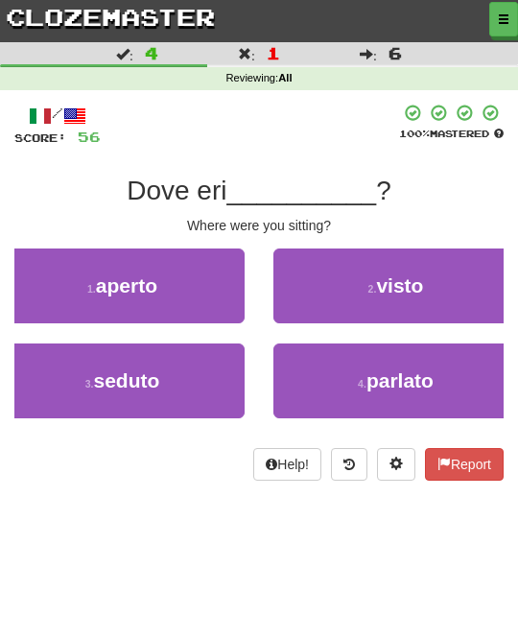
click at [201, 382] on button "3 . seduto" at bounding box center [122, 380] width 244 height 75
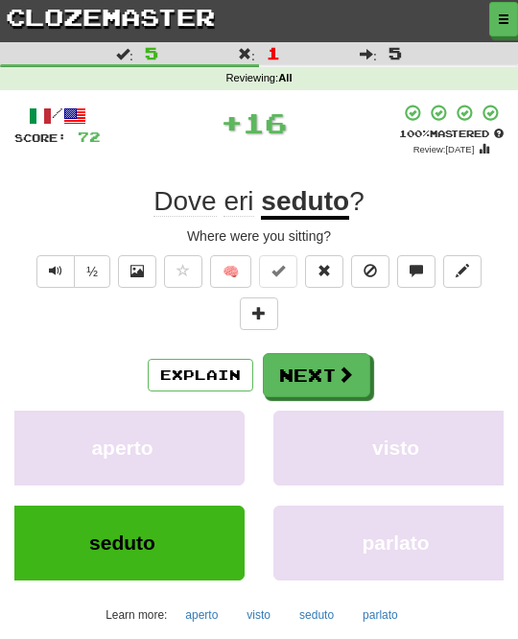
click at [349, 375] on span at bounding box center [345, 373] width 17 height 17
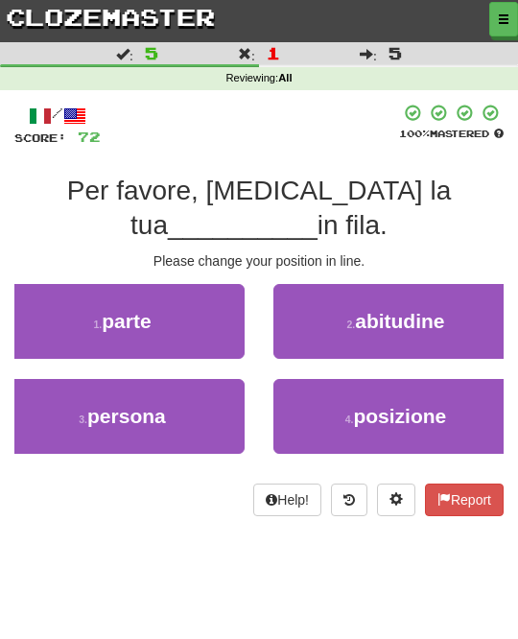
click at [383, 405] on span "posizione" at bounding box center [399, 416] width 93 height 22
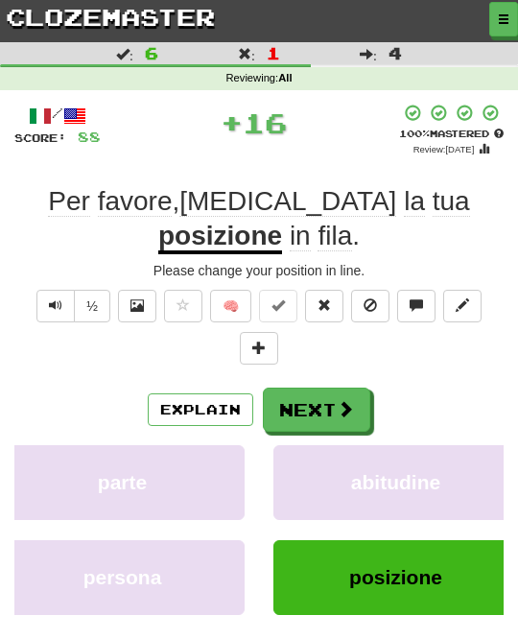
click at [346, 406] on span at bounding box center [345, 408] width 17 height 17
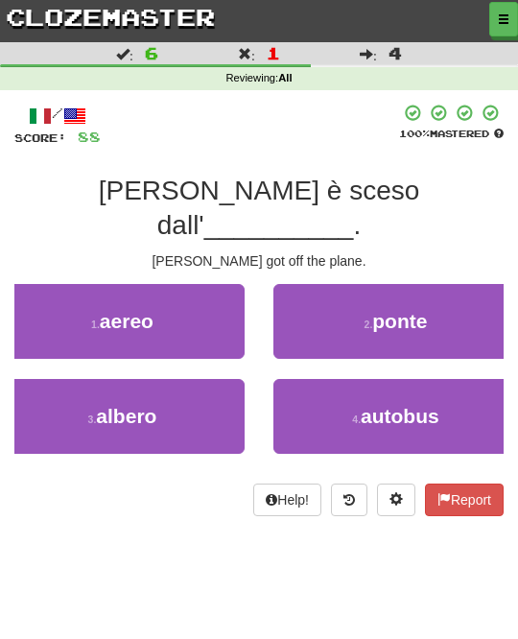
click at [200, 284] on button "1 . aereo" at bounding box center [122, 321] width 244 height 75
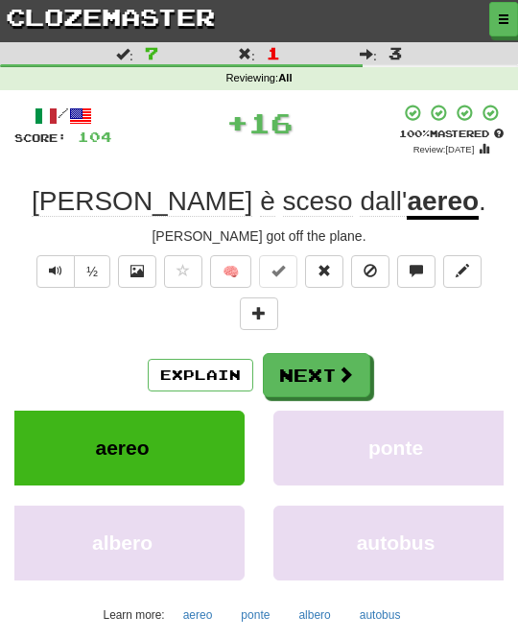
click at [341, 370] on span at bounding box center [345, 373] width 17 height 17
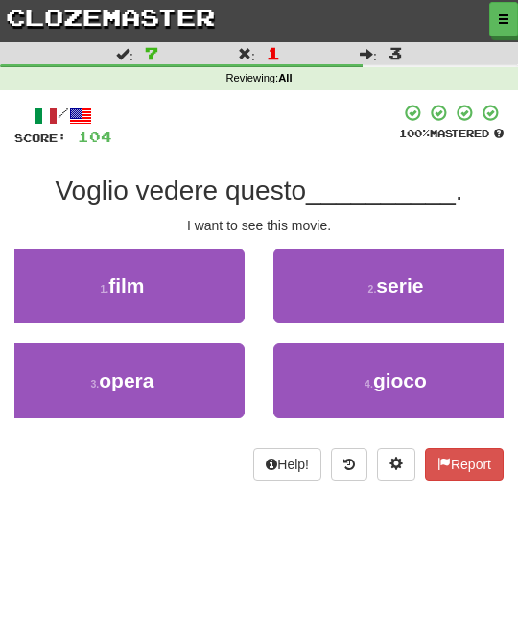
click at [198, 294] on button "1 . film" at bounding box center [122, 285] width 244 height 75
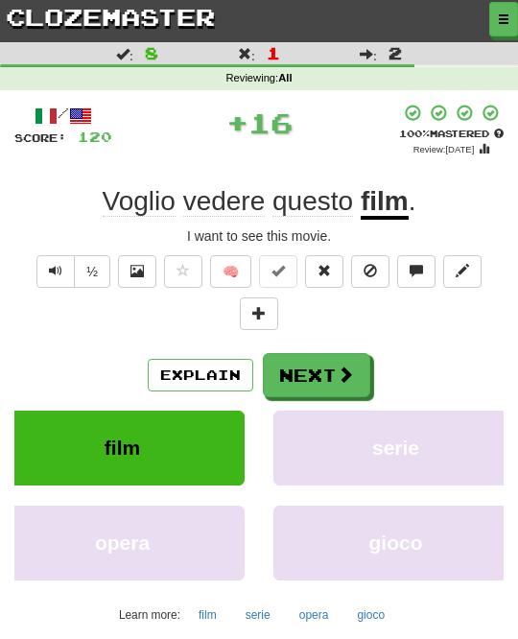
click at [342, 370] on span at bounding box center [345, 373] width 17 height 17
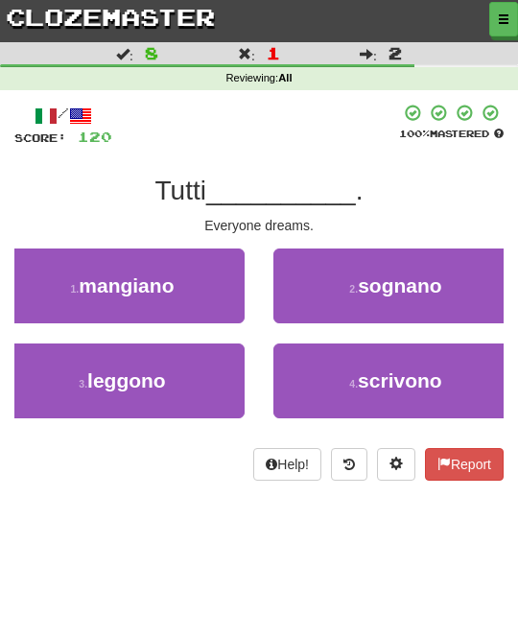
click at [431, 287] on span "sognano" at bounding box center [400, 285] width 84 height 22
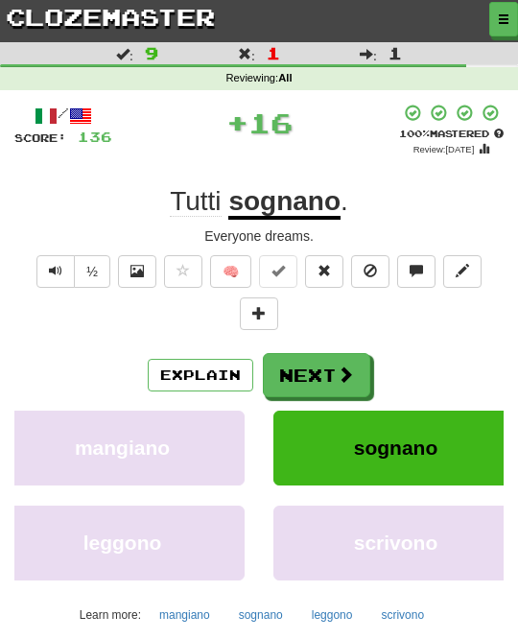
click at [354, 365] on button "Next" at bounding box center [316, 375] width 107 height 44
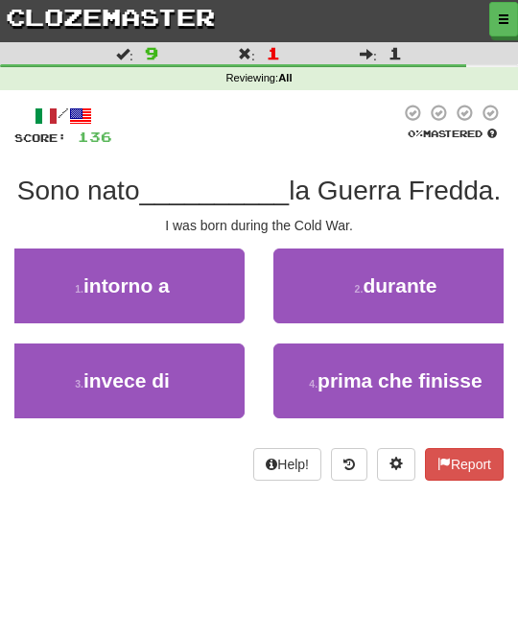
click at [430, 294] on span "durante" at bounding box center [399, 285] width 74 height 22
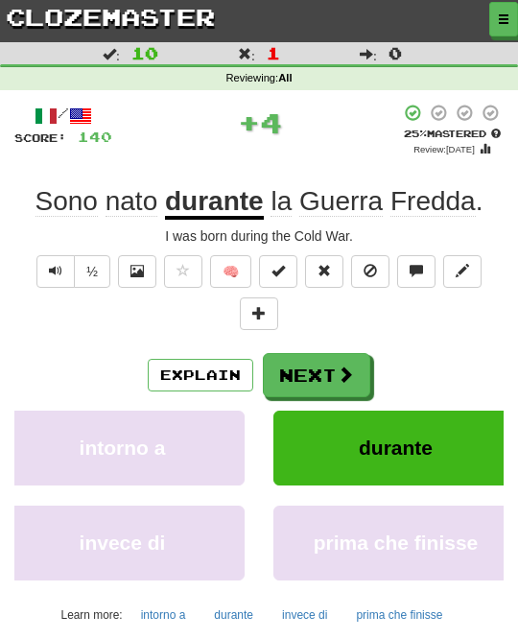
click at [340, 370] on span at bounding box center [345, 373] width 17 height 17
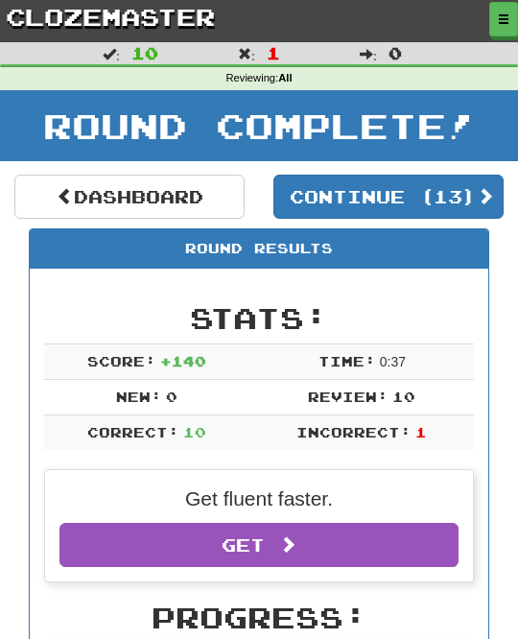
click at [471, 197] on button "Continue ( 13 )" at bounding box center [388, 196] width 230 height 44
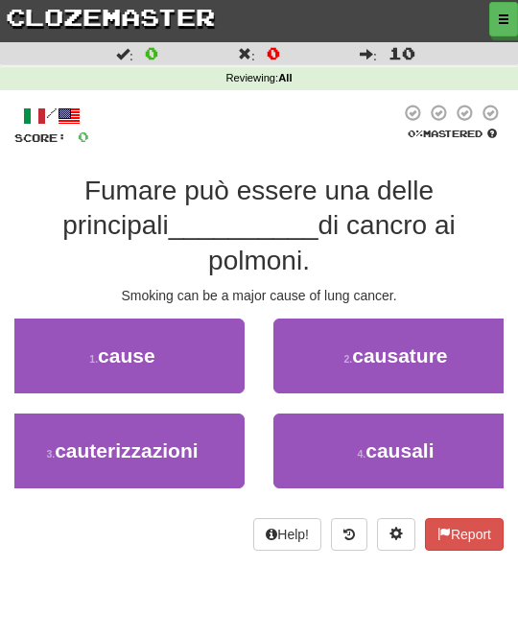
click at [427, 439] on span "causali" at bounding box center [399, 450] width 68 height 22
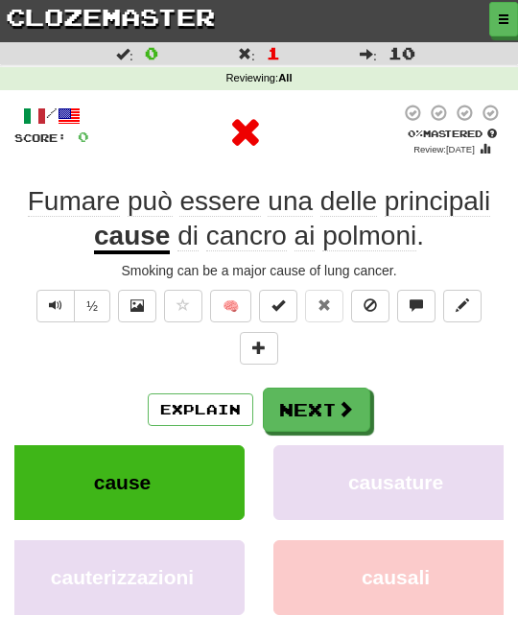
click at [346, 400] on span at bounding box center [345, 408] width 17 height 17
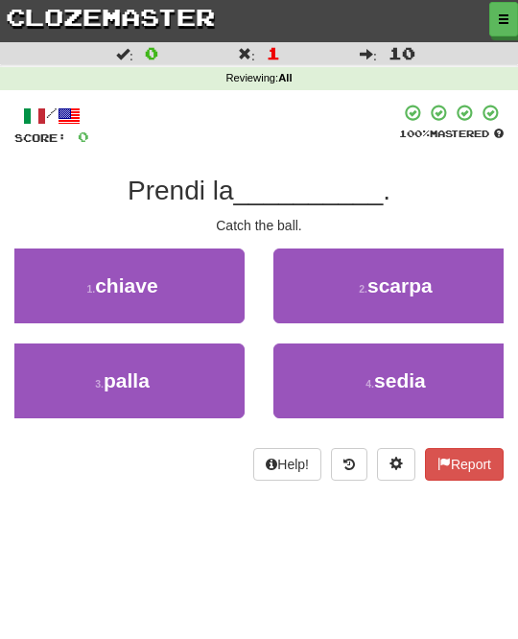
click at [207, 374] on button "3 . palla" at bounding box center [122, 380] width 244 height 75
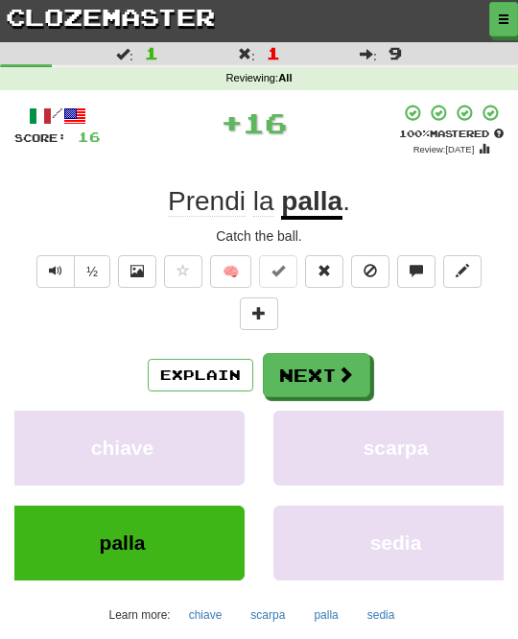
click at [341, 368] on span at bounding box center [345, 373] width 17 height 17
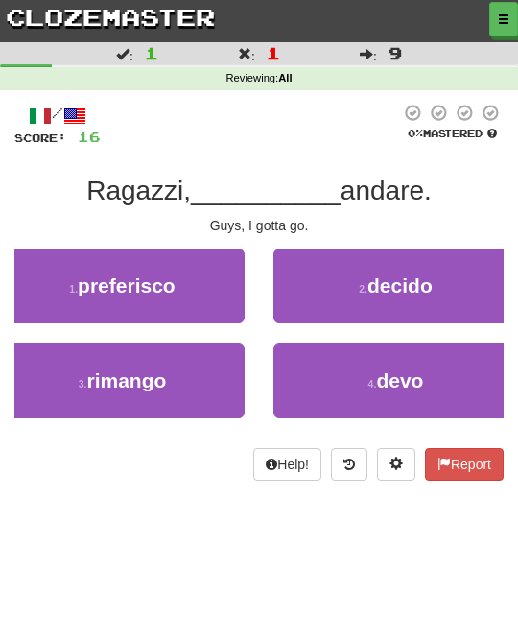
click at [404, 372] on span "devo" at bounding box center [399, 380] width 47 height 22
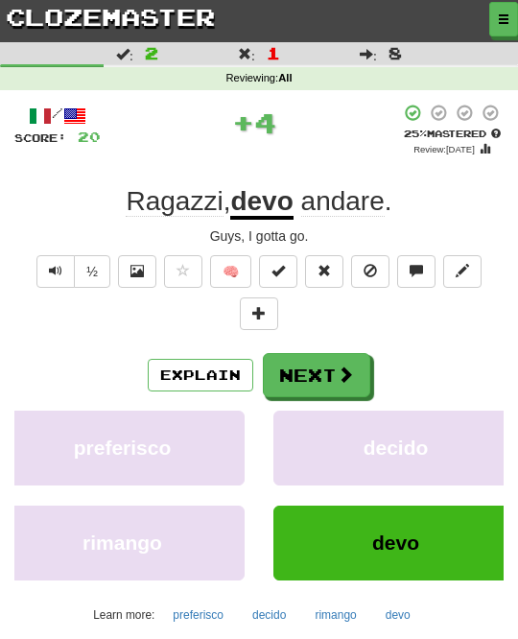
click at [343, 372] on span at bounding box center [345, 373] width 17 height 17
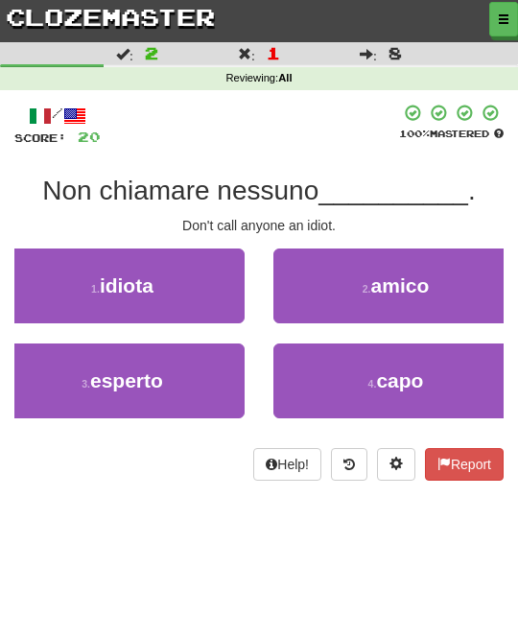
click at [196, 290] on button "1 . idiota" at bounding box center [122, 285] width 244 height 75
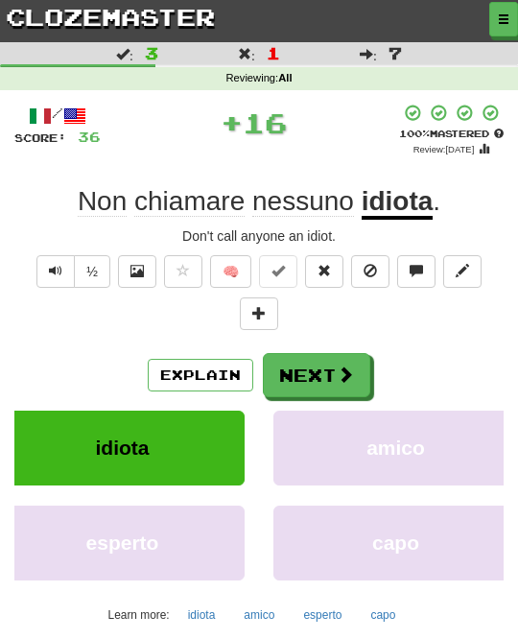
click at [337, 365] on span at bounding box center [345, 373] width 17 height 17
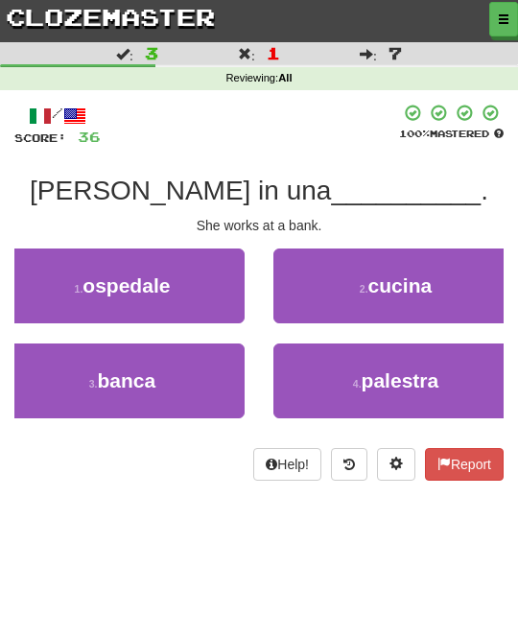
click at [205, 386] on button "3 . banca" at bounding box center [122, 380] width 244 height 75
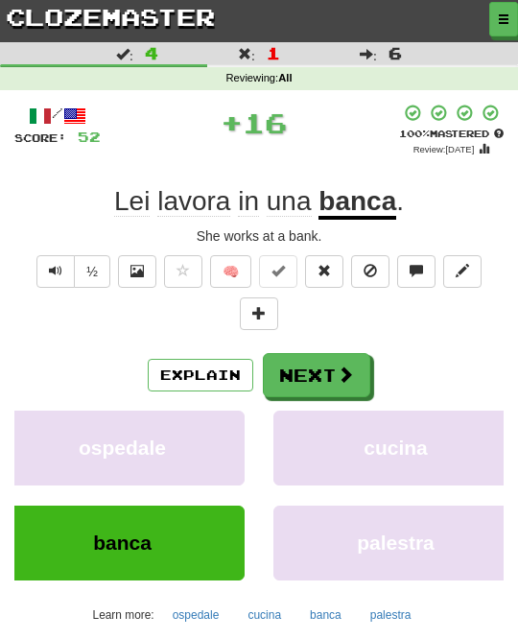
click at [337, 373] on span at bounding box center [345, 373] width 17 height 17
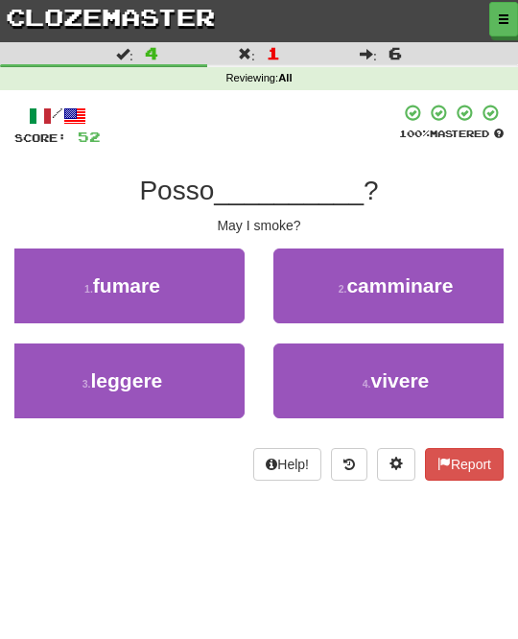
click at [211, 290] on button "1 . fumare" at bounding box center [122, 285] width 244 height 75
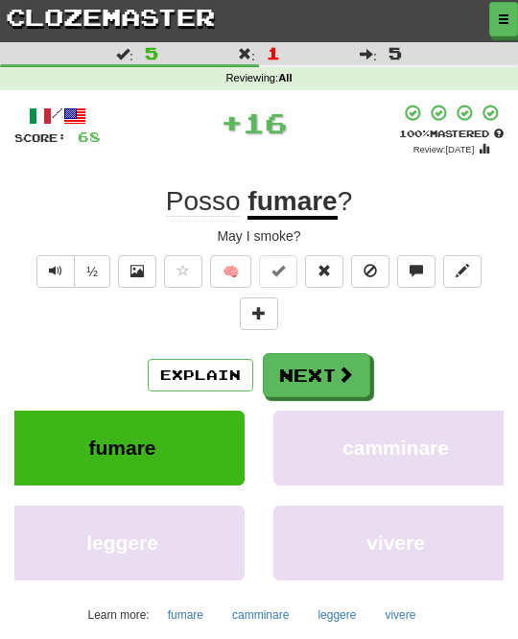
click at [335, 365] on button "Next" at bounding box center [316, 375] width 107 height 44
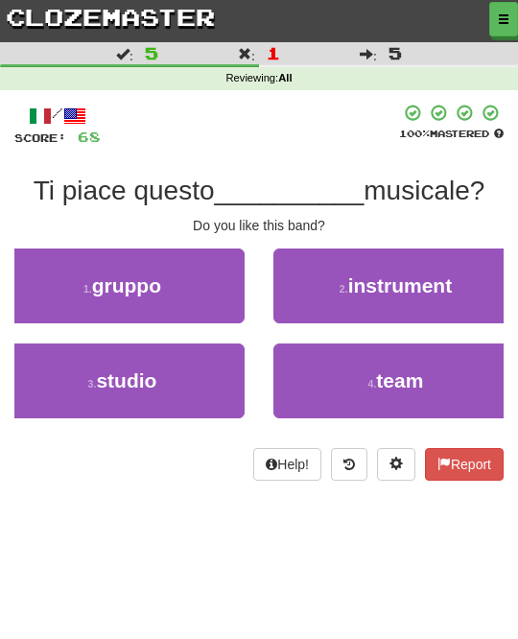
click at [196, 291] on button "1 . gruppo" at bounding box center [122, 285] width 244 height 75
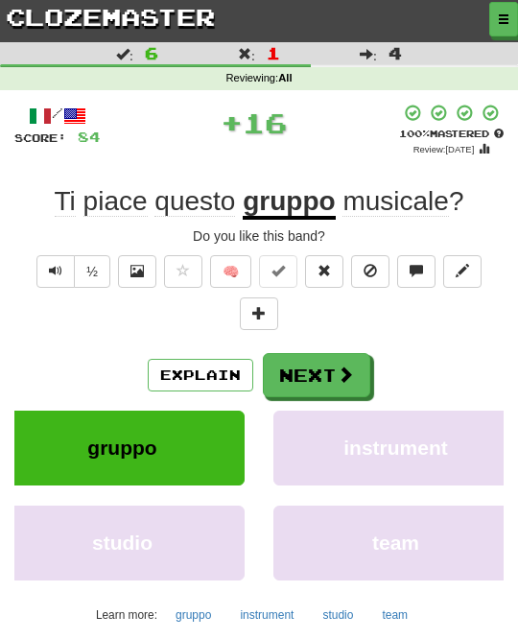
click at [337, 365] on span at bounding box center [345, 373] width 17 height 17
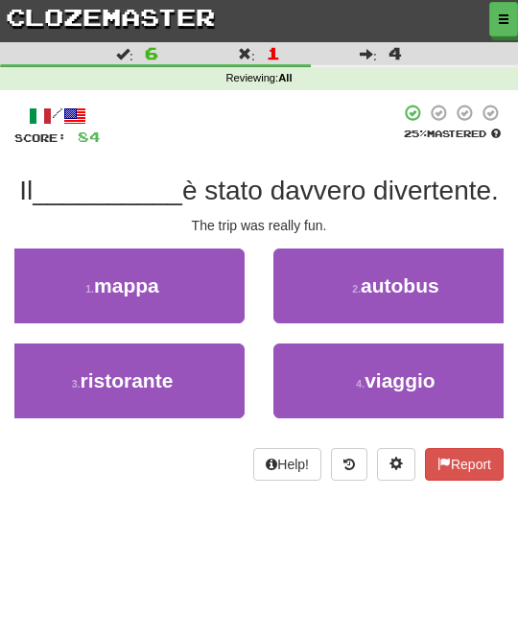
click at [382, 364] on button "4 . viaggio" at bounding box center [395, 380] width 244 height 75
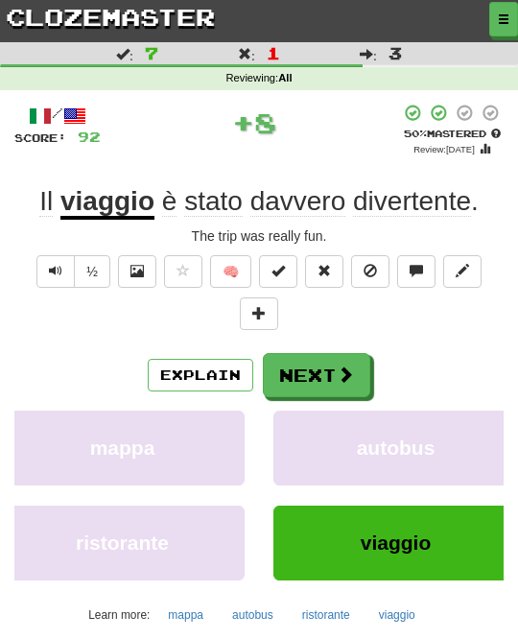
click at [346, 367] on span at bounding box center [345, 373] width 17 height 17
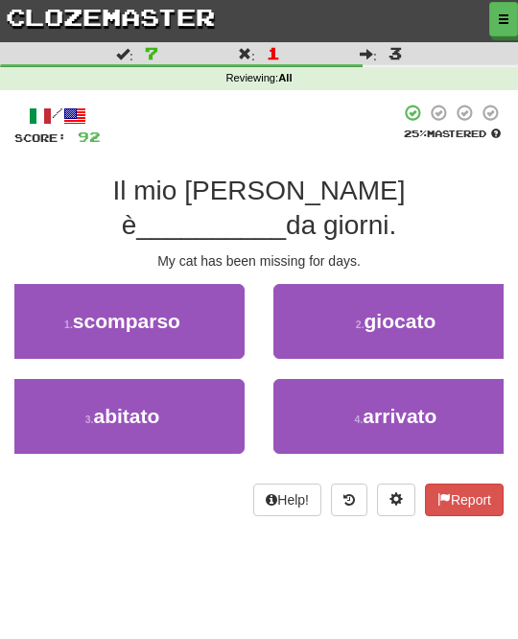
click at [198, 290] on button "1 . scomparso" at bounding box center [122, 321] width 244 height 75
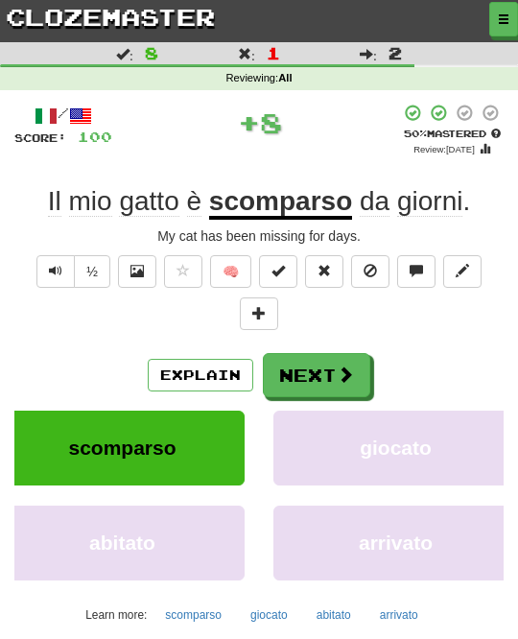
click at [331, 373] on button "Next" at bounding box center [316, 375] width 107 height 44
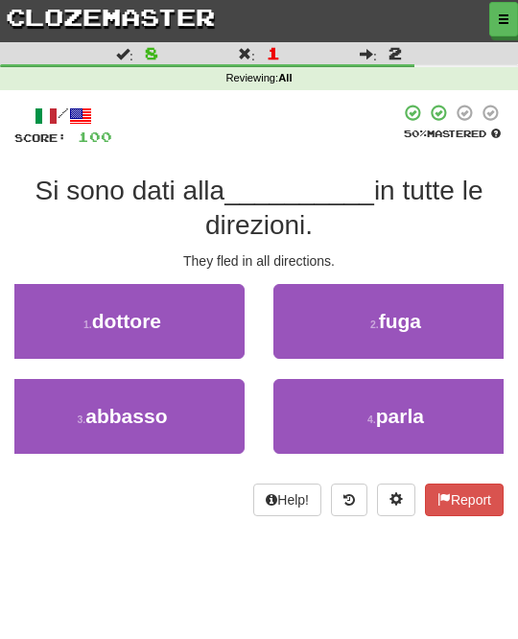
click at [411, 330] on span "fuga" at bounding box center [400, 321] width 42 height 22
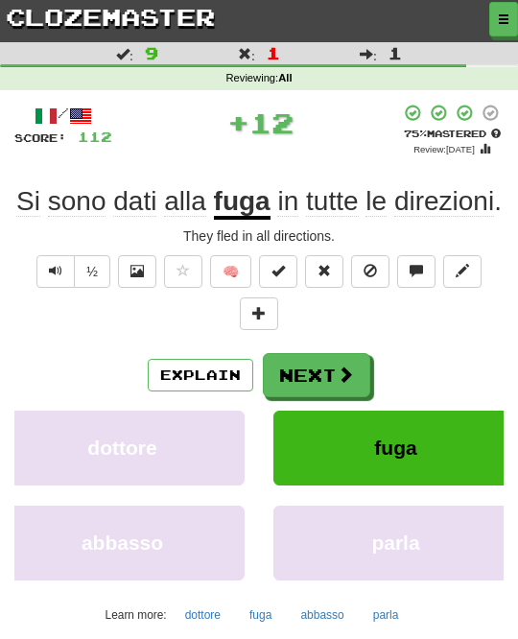
click at [346, 376] on span at bounding box center [345, 373] width 17 height 17
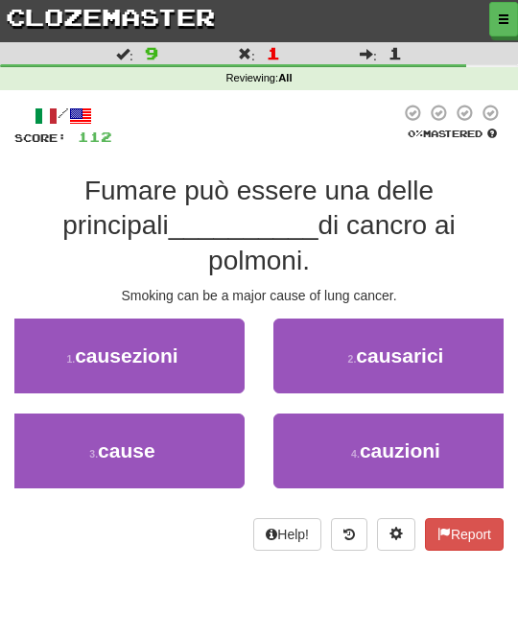
click at [202, 415] on button "3 . cause" at bounding box center [122, 450] width 244 height 75
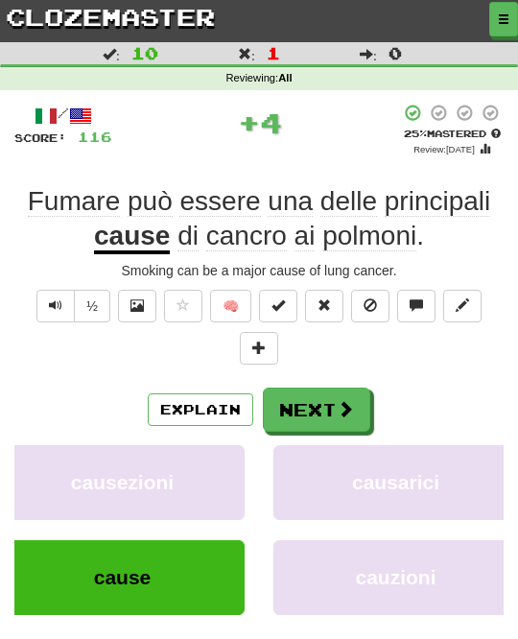
click at [326, 403] on button "Next" at bounding box center [316, 409] width 107 height 44
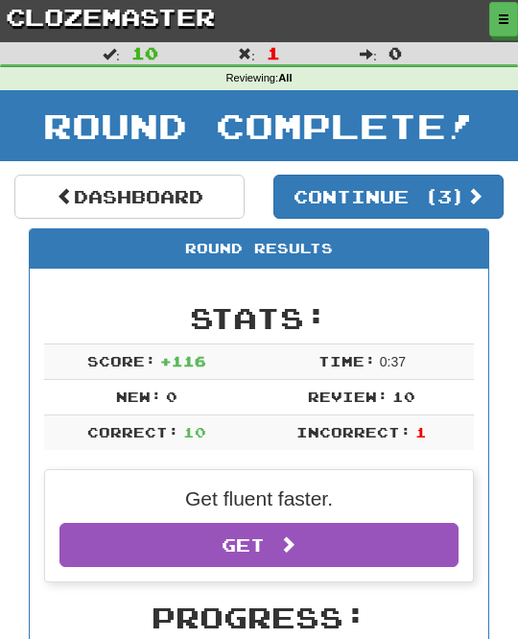
click at [466, 186] on button "Continue ( 3 )" at bounding box center [388, 196] width 230 height 44
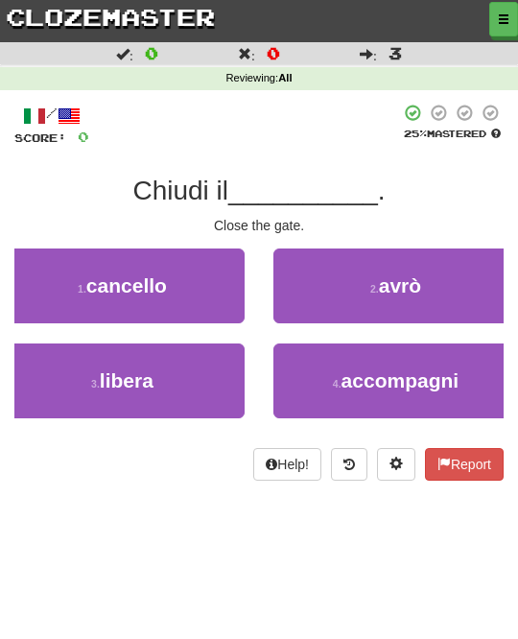
click at [132, 284] on span "cancello" at bounding box center [126, 285] width 81 height 22
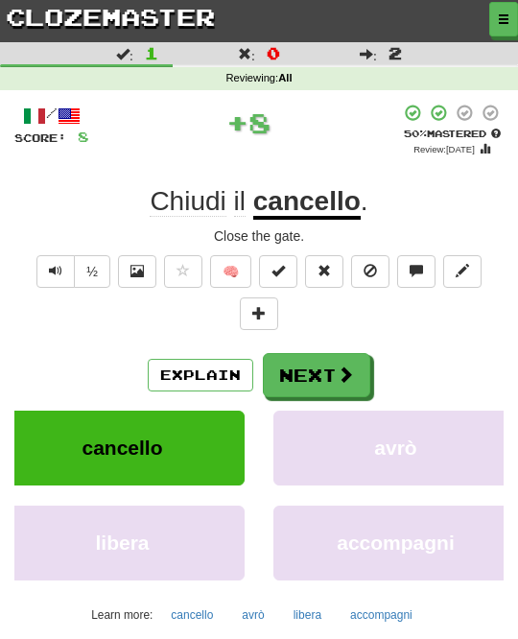
click at [346, 375] on span at bounding box center [345, 373] width 17 height 17
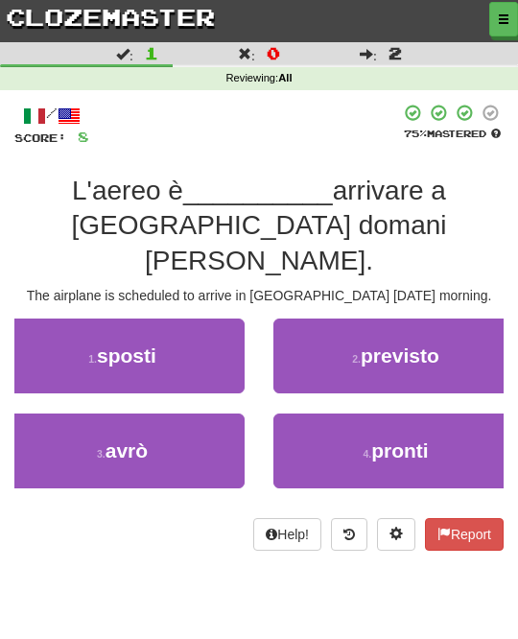
click at [437, 333] on button "2 . previsto" at bounding box center [395, 355] width 244 height 75
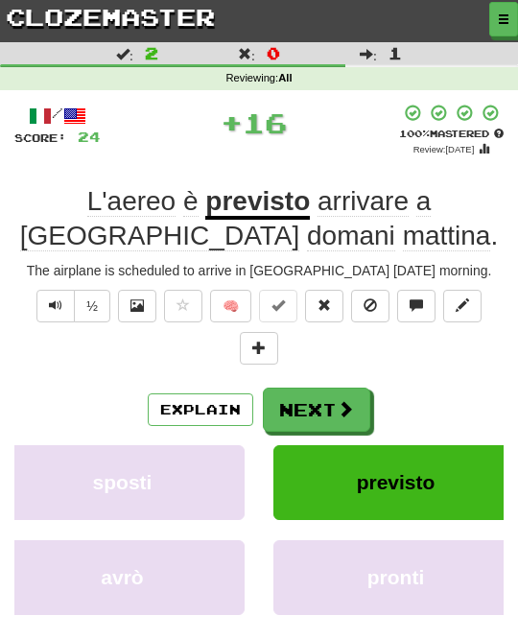
click at [351, 404] on span at bounding box center [345, 408] width 17 height 17
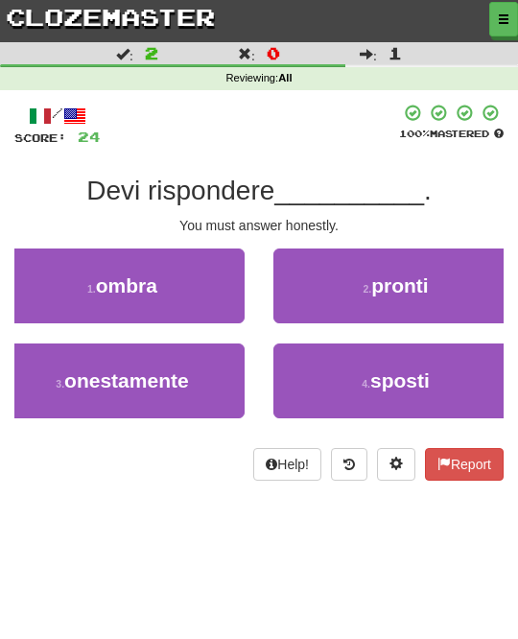
click at [219, 379] on button "3 . onestamente" at bounding box center [122, 380] width 244 height 75
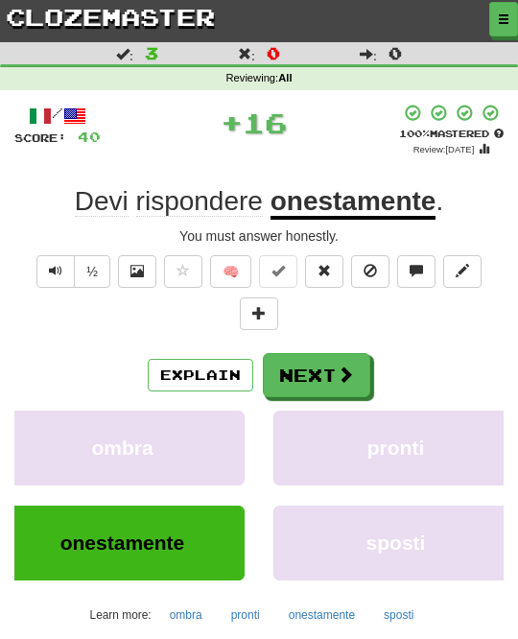
click at [340, 375] on span at bounding box center [345, 373] width 17 height 17
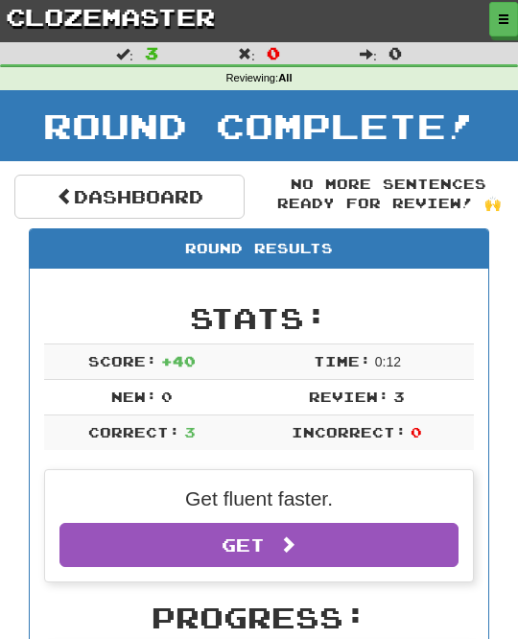
click at [196, 190] on link "Dashboard" at bounding box center [129, 196] width 230 height 44
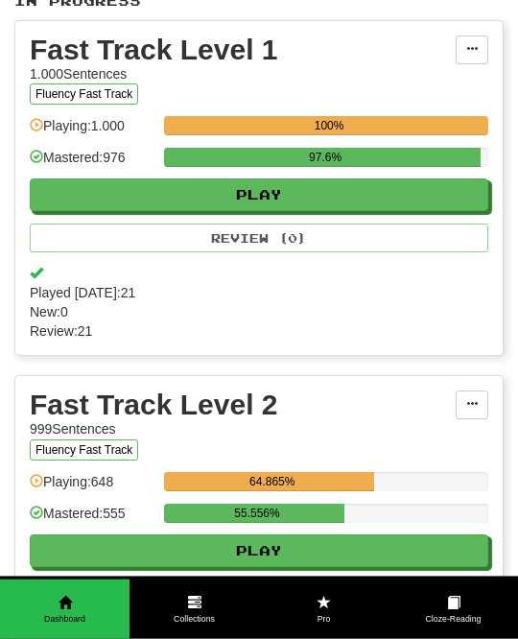
scroll to position [331, 0]
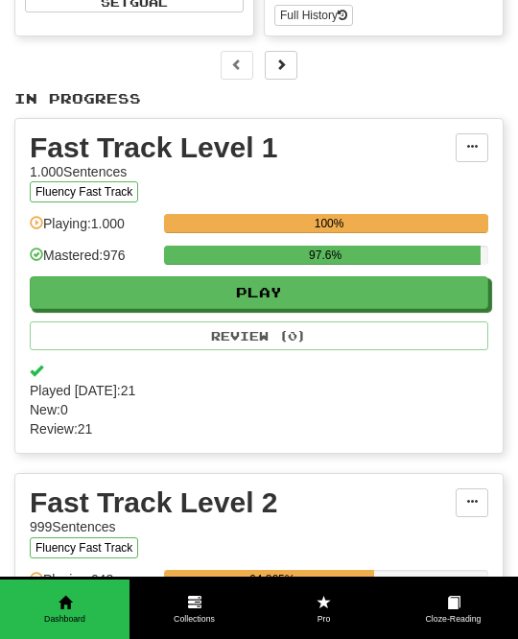
click at [452, 287] on button "Play" at bounding box center [259, 292] width 458 height 33
select select "**"
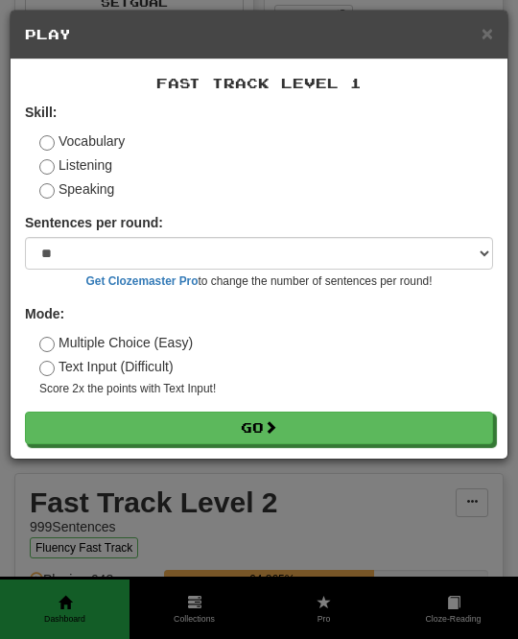
click at [349, 418] on button "Go" at bounding box center [259, 427] width 468 height 33
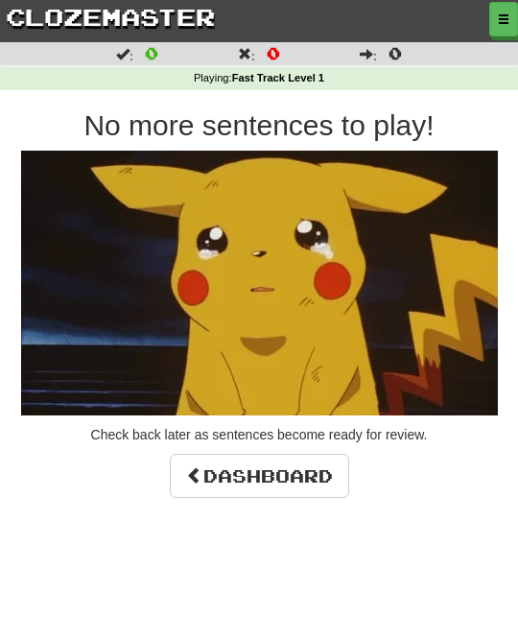
click at [312, 464] on link "Dashboard" at bounding box center [259, 475] width 179 height 44
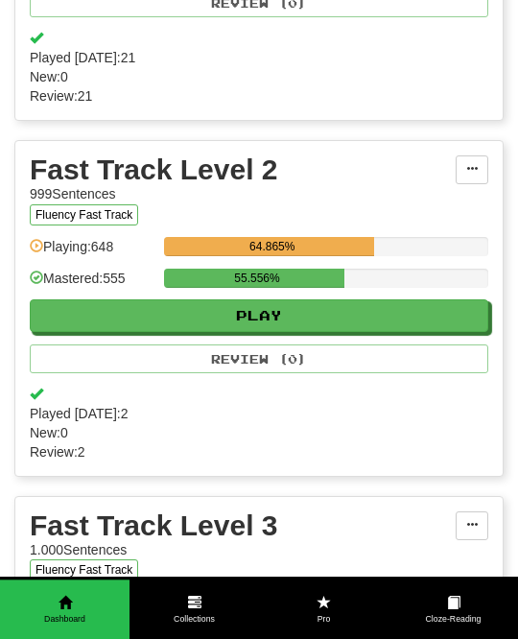
click at [450, 312] on button "Play" at bounding box center [259, 315] width 458 height 33
select select "**"
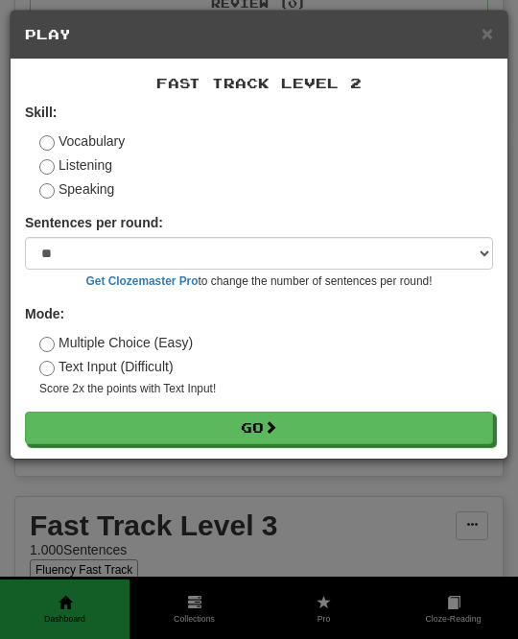
click at [370, 426] on button "Go" at bounding box center [259, 427] width 468 height 33
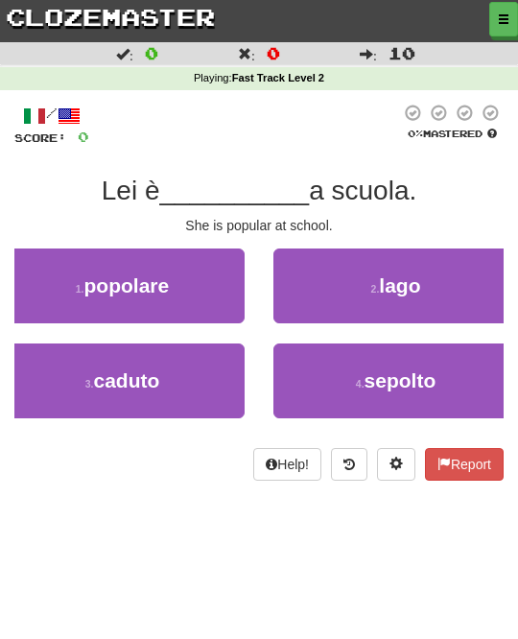
click at [205, 284] on button "1 . popolare" at bounding box center [122, 285] width 244 height 75
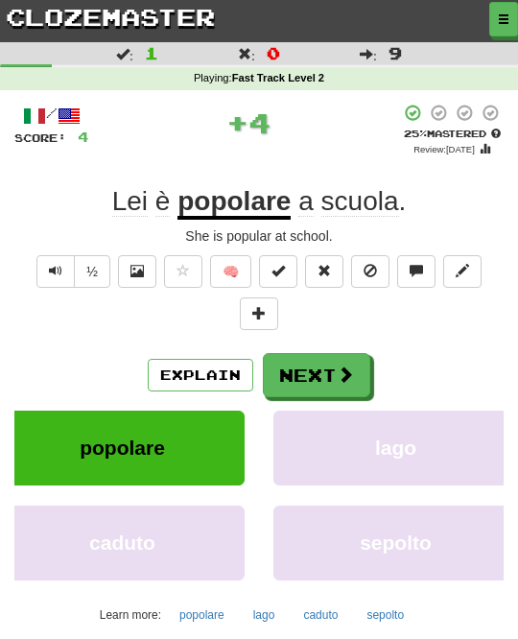
click at [320, 354] on button "Next" at bounding box center [316, 375] width 107 height 44
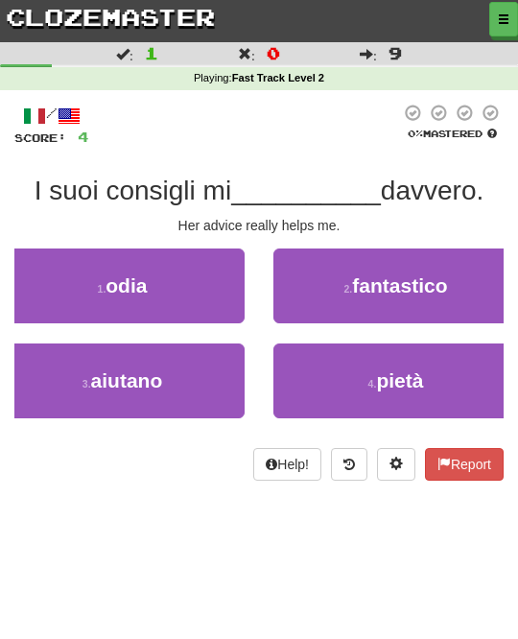
click at [206, 373] on button "3 . aiutano" at bounding box center [122, 380] width 244 height 75
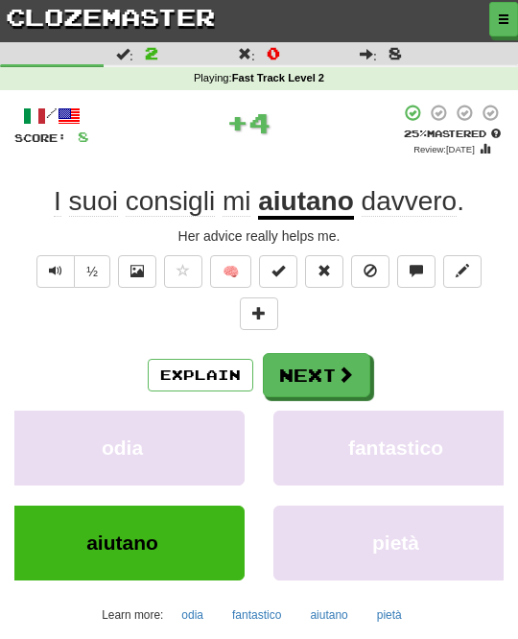
click at [339, 369] on span at bounding box center [345, 373] width 17 height 17
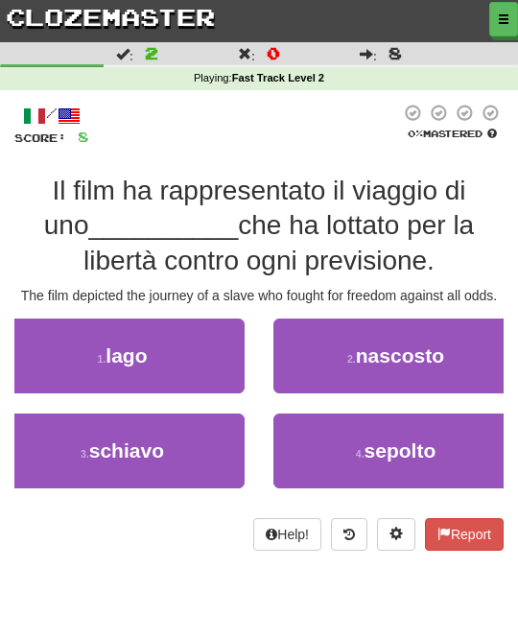
click at [212, 441] on button "3 . schiavo" at bounding box center [122, 450] width 244 height 75
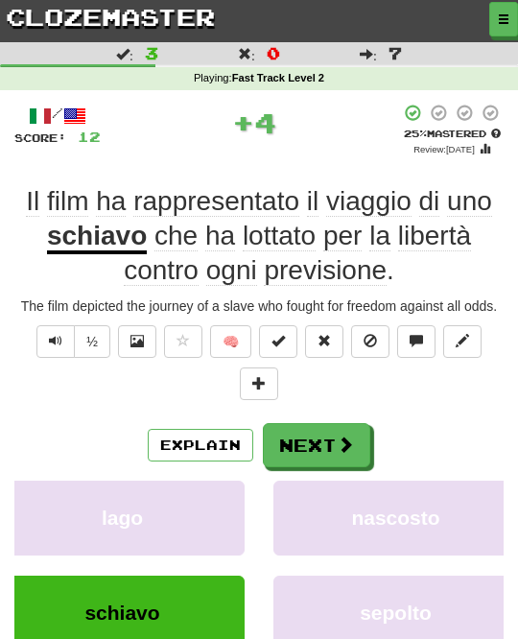
click at [329, 423] on button "Next" at bounding box center [316, 445] width 107 height 44
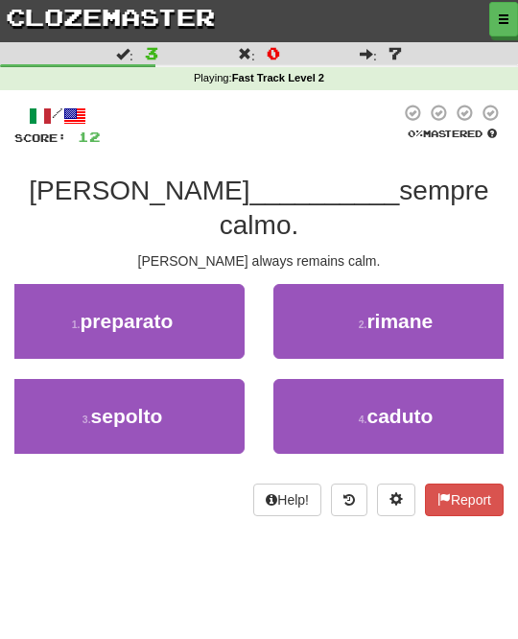
click at [436, 294] on button "2 . rimane" at bounding box center [395, 321] width 244 height 75
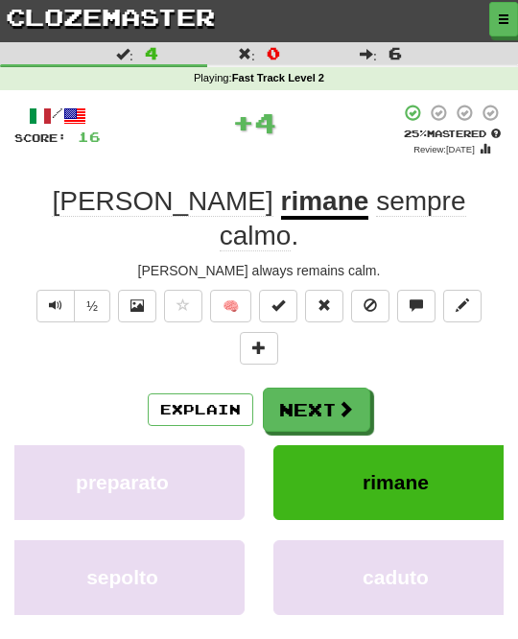
click at [364, 387] on button "Next" at bounding box center [316, 409] width 107 height 44
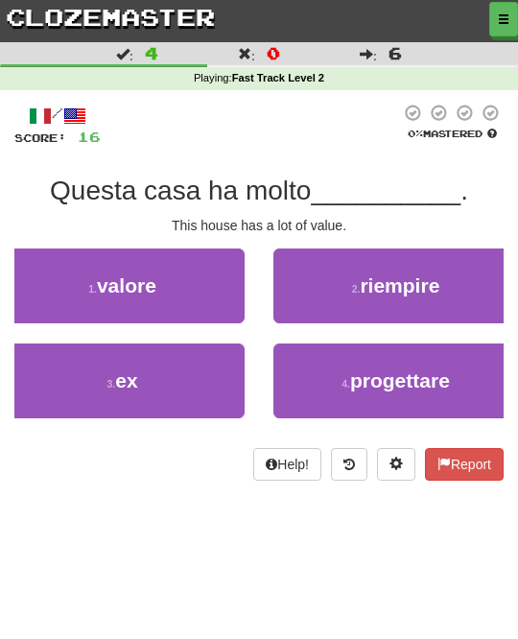
click at [216, 292] on button "1 . valore" at bounding box center [122, 285] width 244 height 75
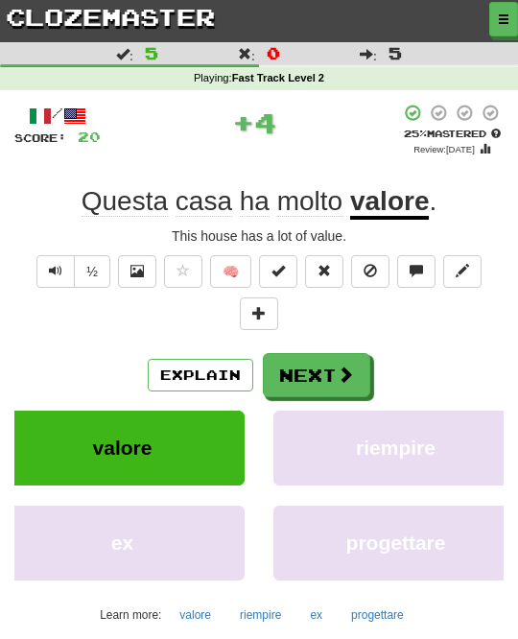
click at [354, 368] on button "Next" at bounding box center [316, 375] width 107 height 44
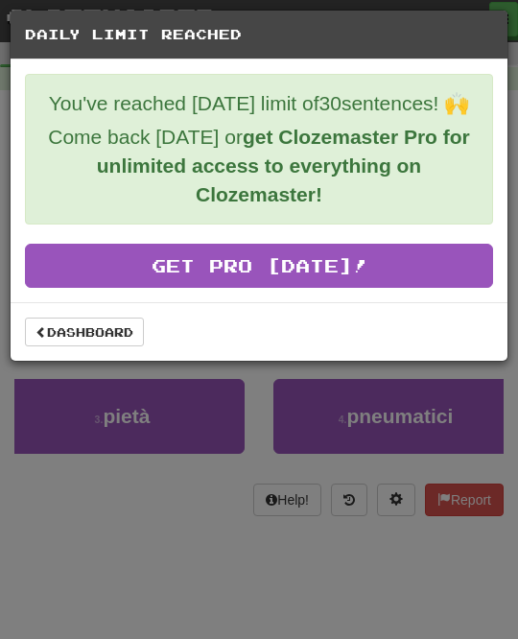
click at [118, 330] on link "Dashboard" at bounding box center [84, 331] width 119 height 29
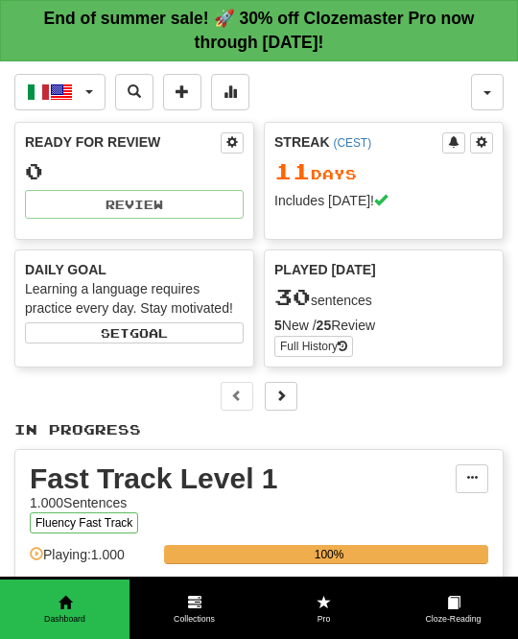
click at [490, 89] on button "button" at bounding box center [487, 92] width 33 height 36
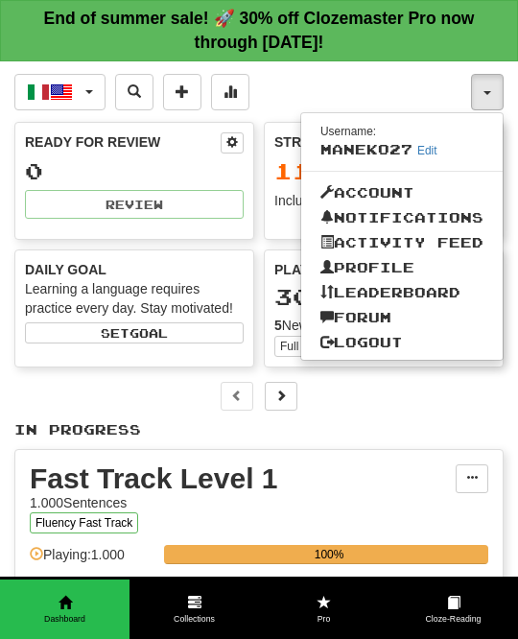
click at [419, 343] on link "Logout" at bounding box center [401, 342] width 201 height 25
